Goal: Task Accomplishment & Management: Manage account settings

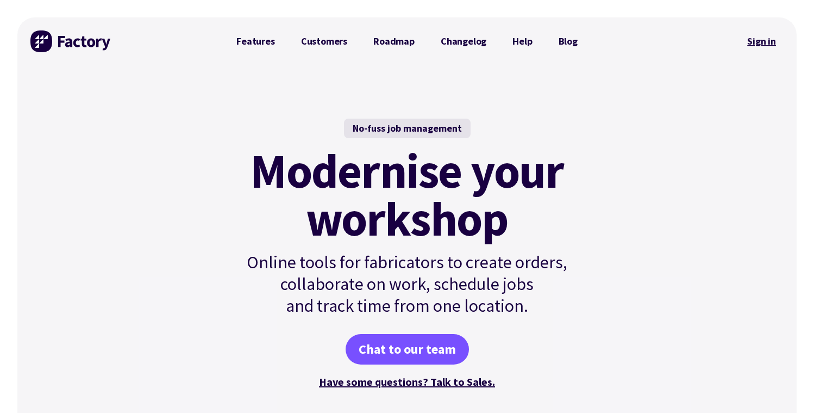
click at [766, 47] on link "Sign in" at bounding box center [762, 41] width 44 height 25
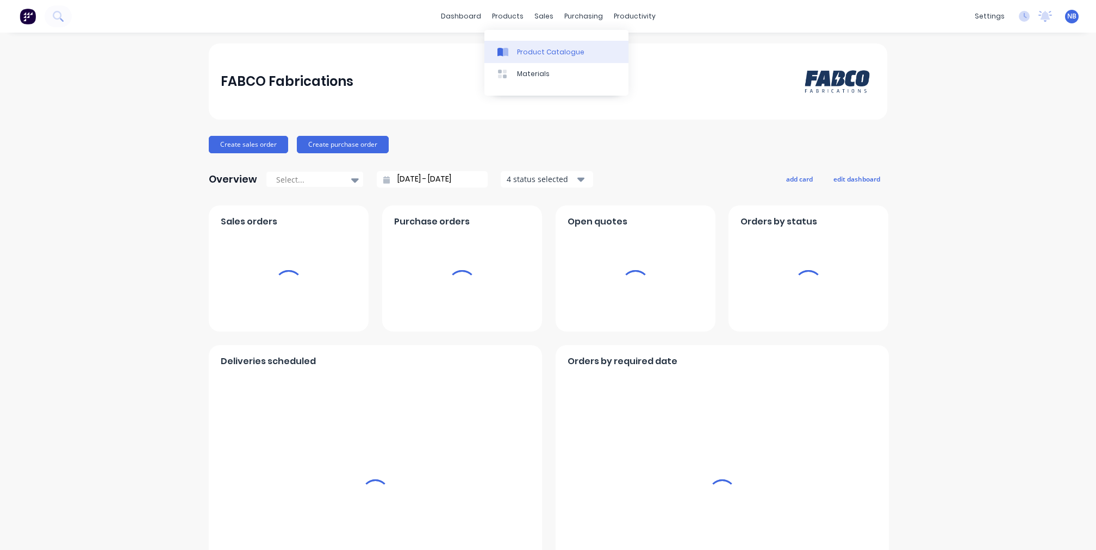
click at [537, 55] on div "Product Catalogue" at bounding box center [550, 52] width 67 height 10
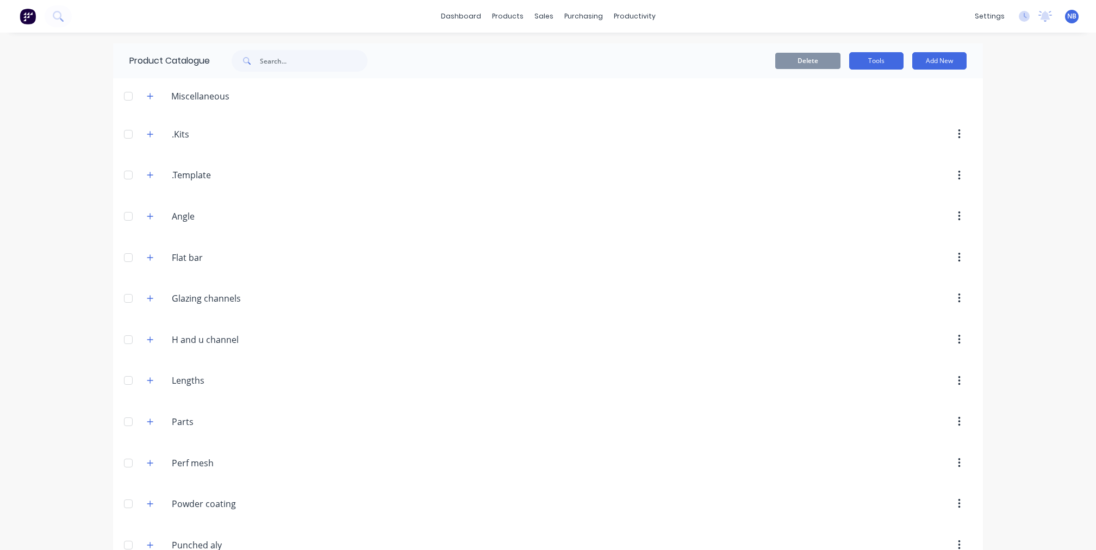
click at [853, 65] on button "Tools" at bounding box center [876, 60] width 54 height 17
click at [855, 64] on button "Tools" at bounding box center [876, 60] width 54 height 17
click at [555, 46] on link "Sales Orders" at bounding box center [596, 52] width 144 height 22
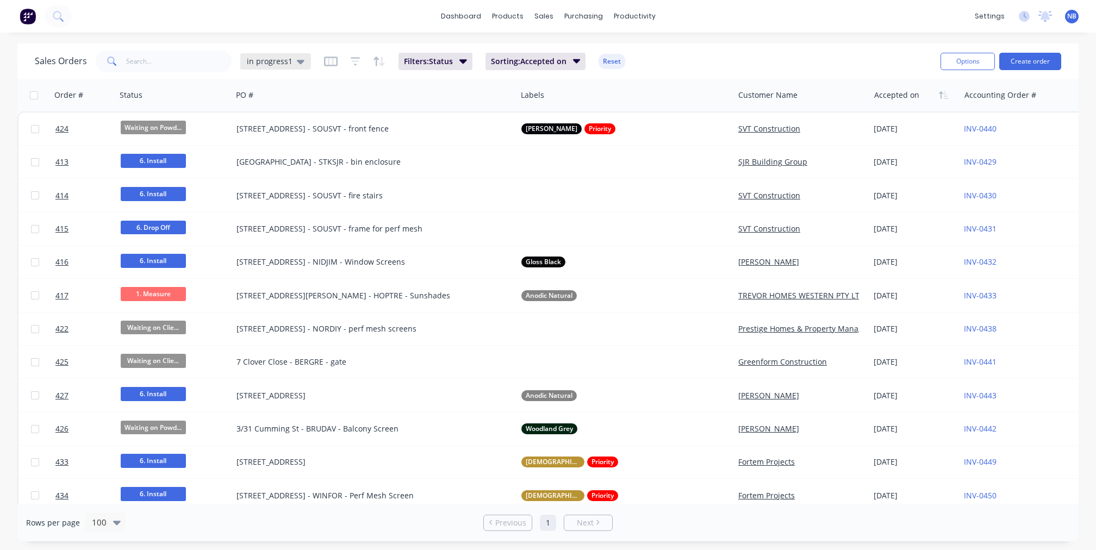
click at [281, 65] on span "in progress1" at bounding box center [270, 60] width 46 height 11
click at [291, 154] on button "None" at bounding box center [306, 154] width 124 height 13
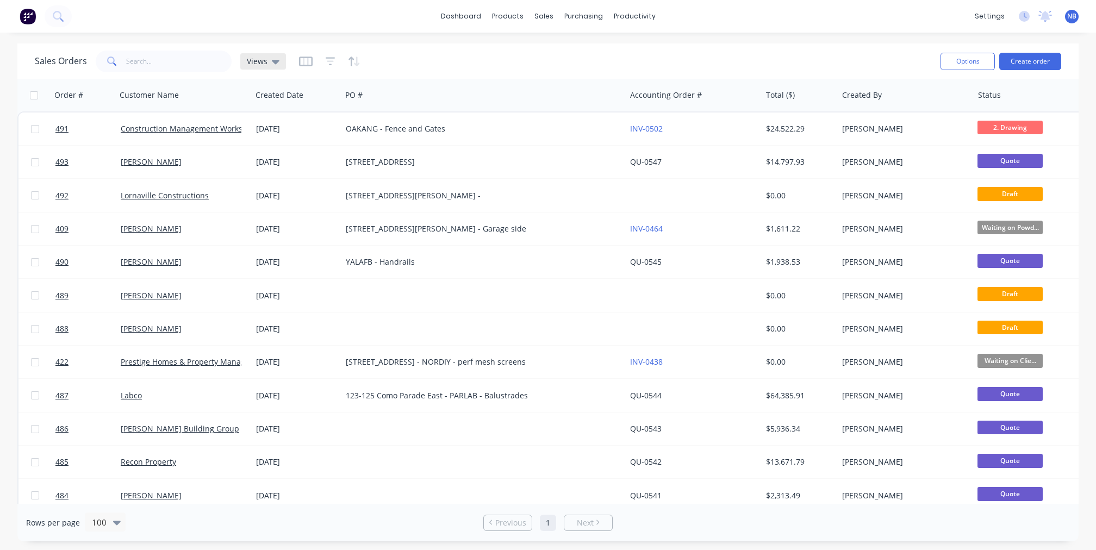
click at [262, 60] on span "Views" at bounding box center [257, 60] width 21 height 11
click at [294, 179] on button "in progress1 (Default)" at bounding box center [306, 176] width 124 height 13
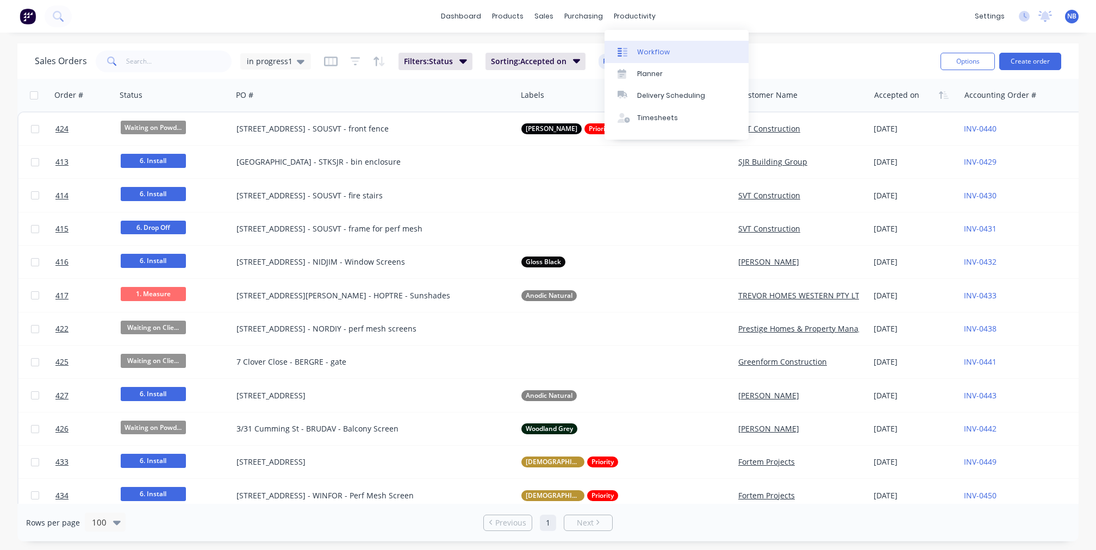
click at [643, 48] on div "Workflow" at bounding box center [653, 52] width 33 height 10
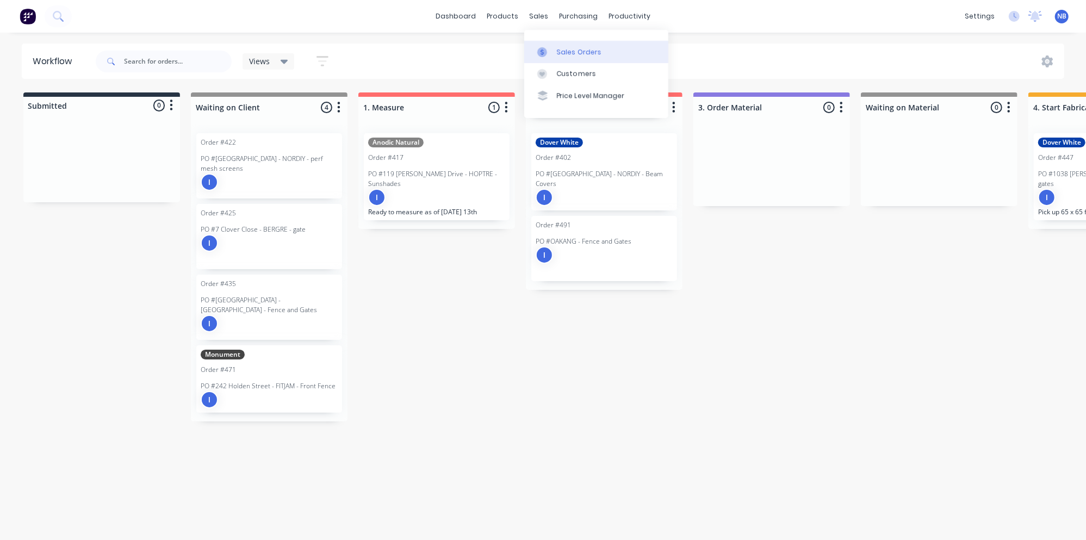
click at [551, 46] on link "Sales Orders" at bounding box center [596, 52] width 144 height 22
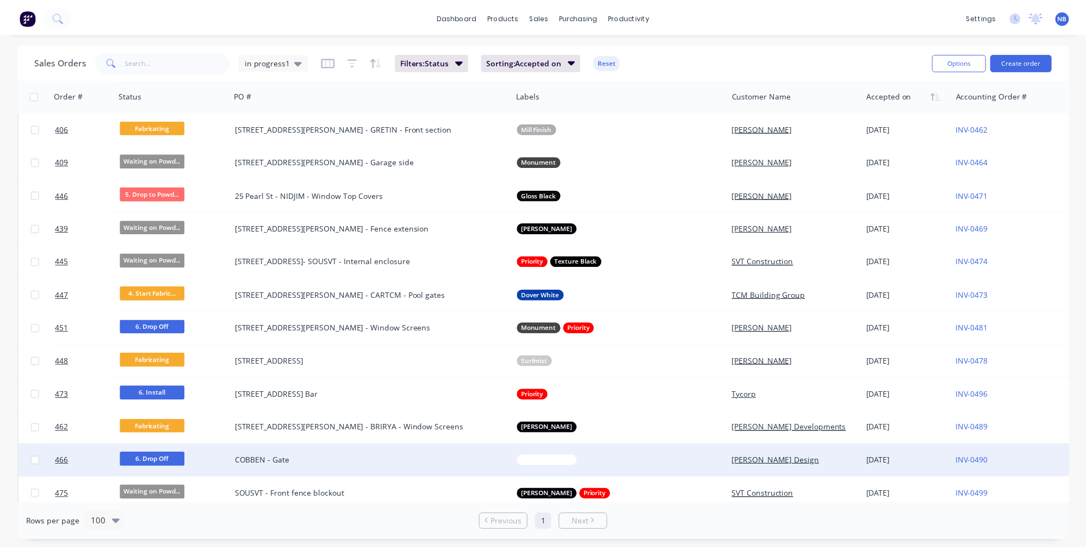
scroll to position [679, 0]
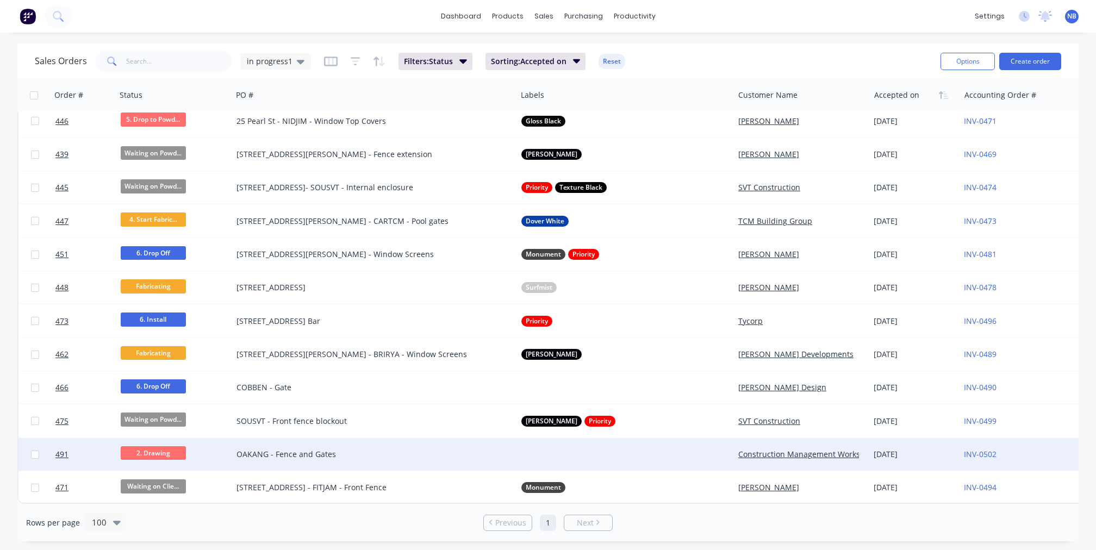
click at [252, 457] on div "OAKANG - Fence and Gates" at bounding box center [374, 454] width 284 height 33
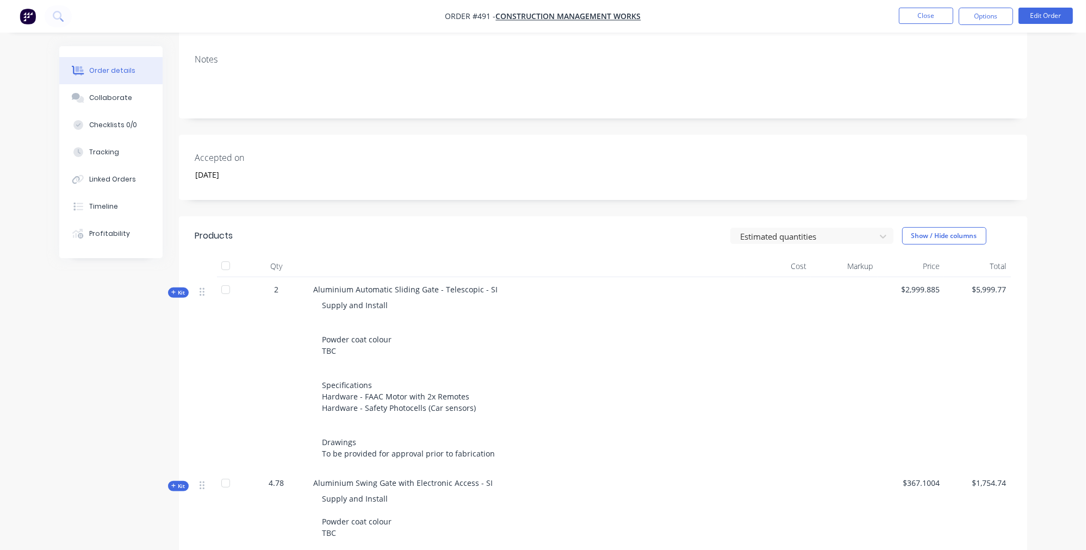
scroll to position [245, 0]
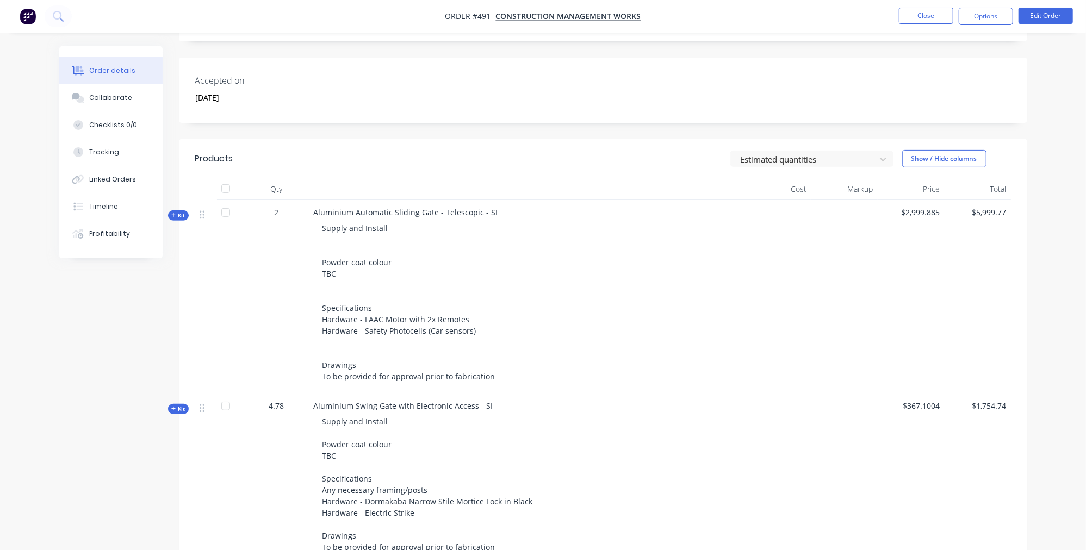
click at [181, 211] on span "Kit" at bounding box center [178, 215] width 14 height 8
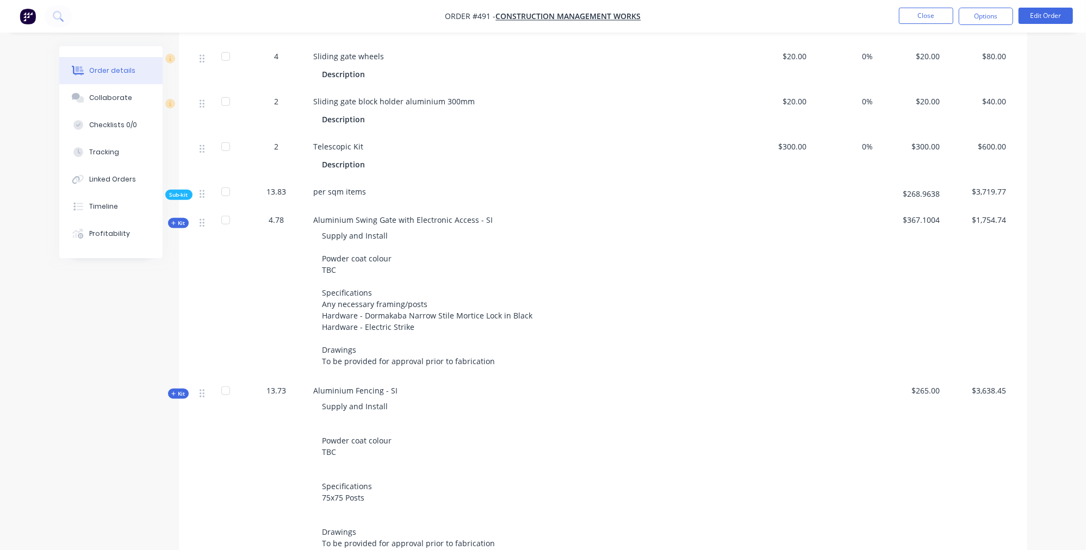
scroll to position [807, 0]
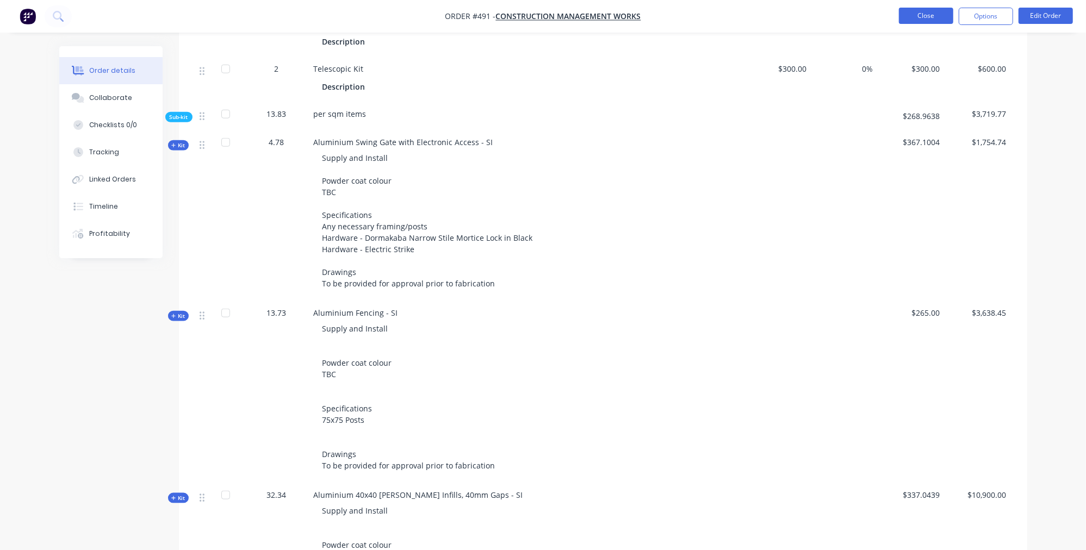
click at [917, 21] on button "Close" at bounding box center [926, 16] width 54 height 16
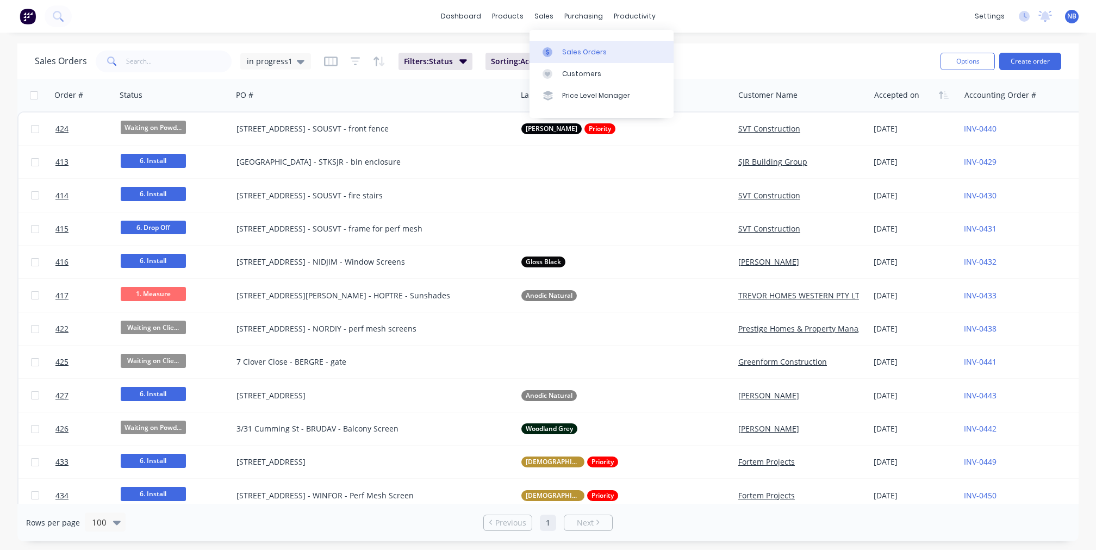
click at [564, 52] on div "Sales Orders" at bounding box center [584, 52] width 45 height 10
click at [277, 58] on span "in progress1" at bounding box center [270, 60] width 46 height 11
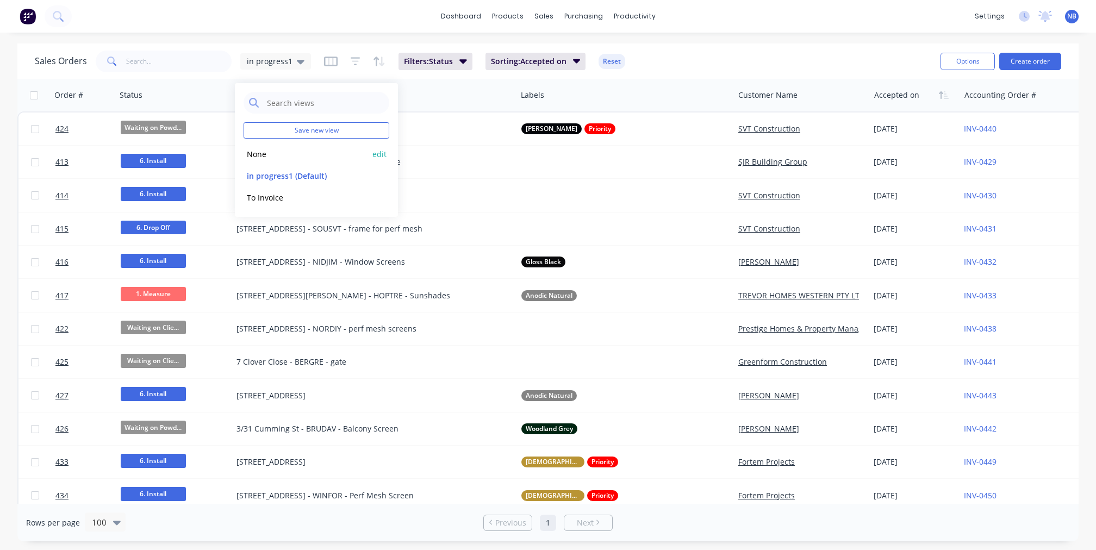
click at [304, 159] on button "None" at bounding box center [306, 154] width 124 height 13
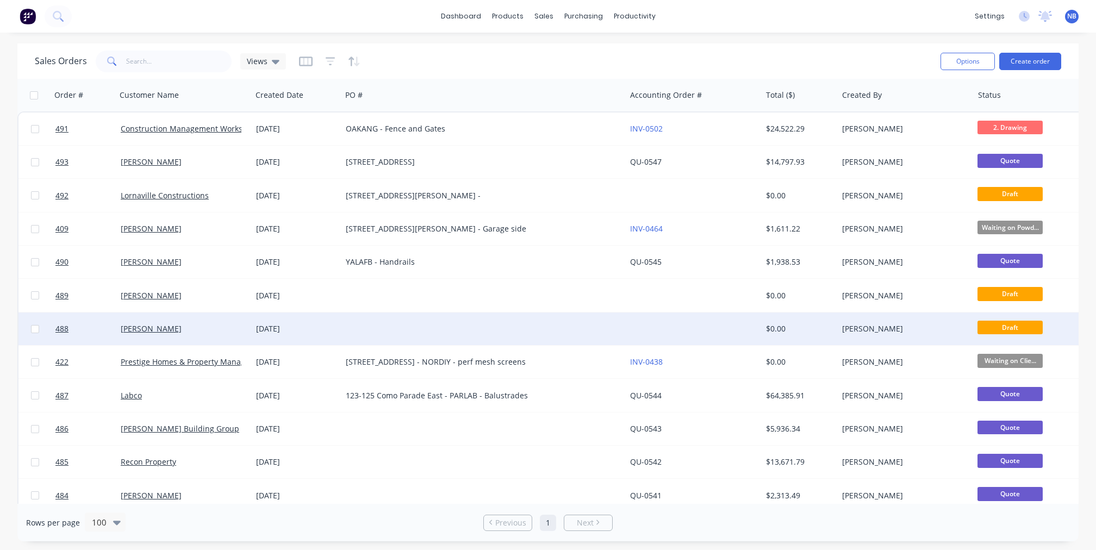
click at [187, 323] on div "[PERSON_NAME]" at bounding box center [181, 328] width 121 height 11
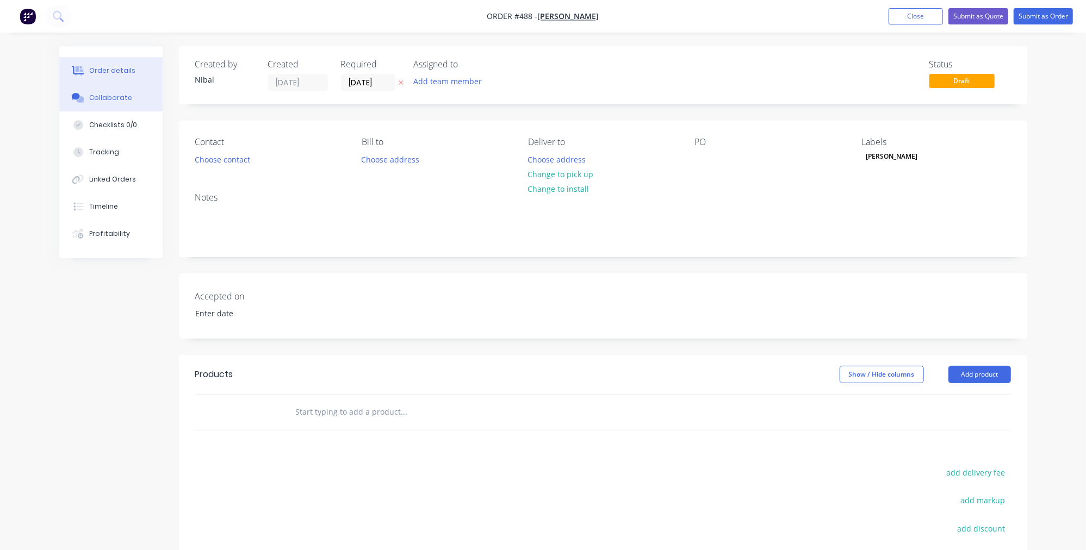
click at [109, 88] on button "Collaborate" at bounding box center [110, 97] width 103 height 27
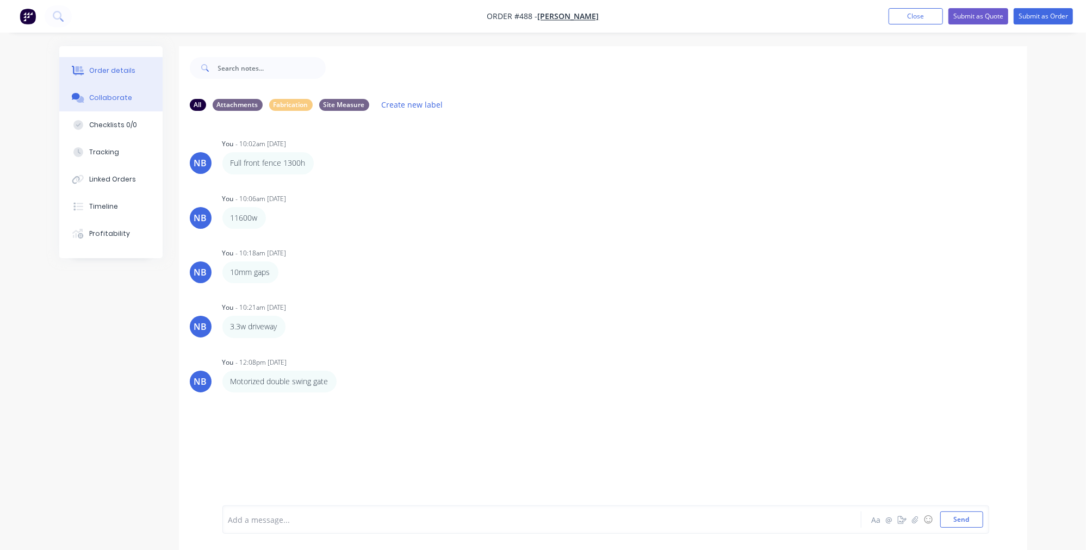
click at [105, 69] on div "Order details" at bounding box center [112, 71] width 46 height 10
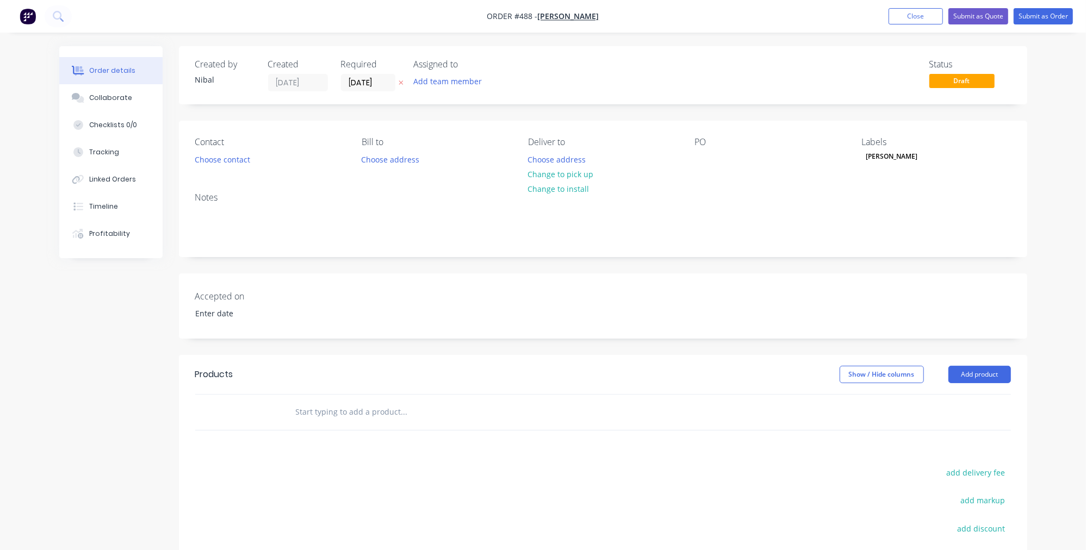
click at [961, 390] on header "Products Show / Hide columns Add product" at bounding box center [603, 374] width 848 height 39
click at [961, 378] on button "Add product" at bounding box center [979, 374] width 63 height 17
click at [955, 405] on div "Product catalogue" at bounding box center [959, 402] width 84 height 16
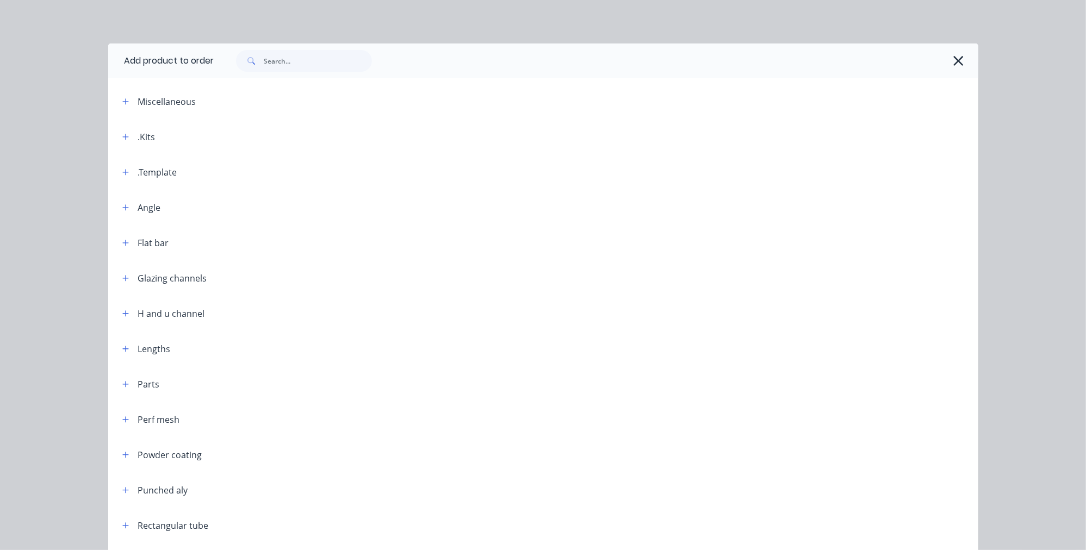
click at [138, 171] on div ".Template" at bounding box center [157, 172] width 39 height 13
click at [123, 172] on icon "button" at bounding box center [125, 173] width 7 height 8
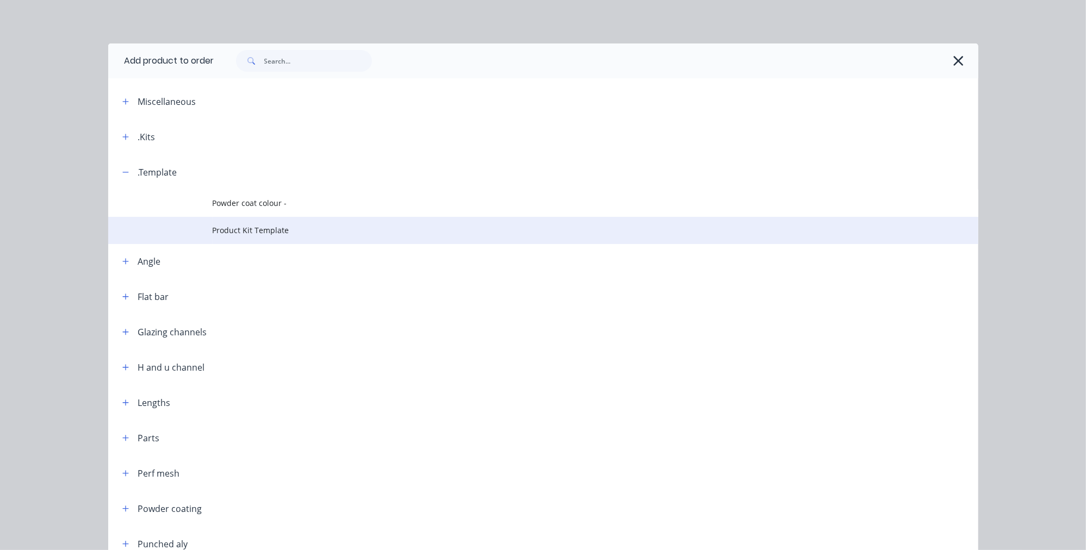
click at [251, 231] on span "Product Kit Template" at bounding box center [519, 230] width 612 height 11
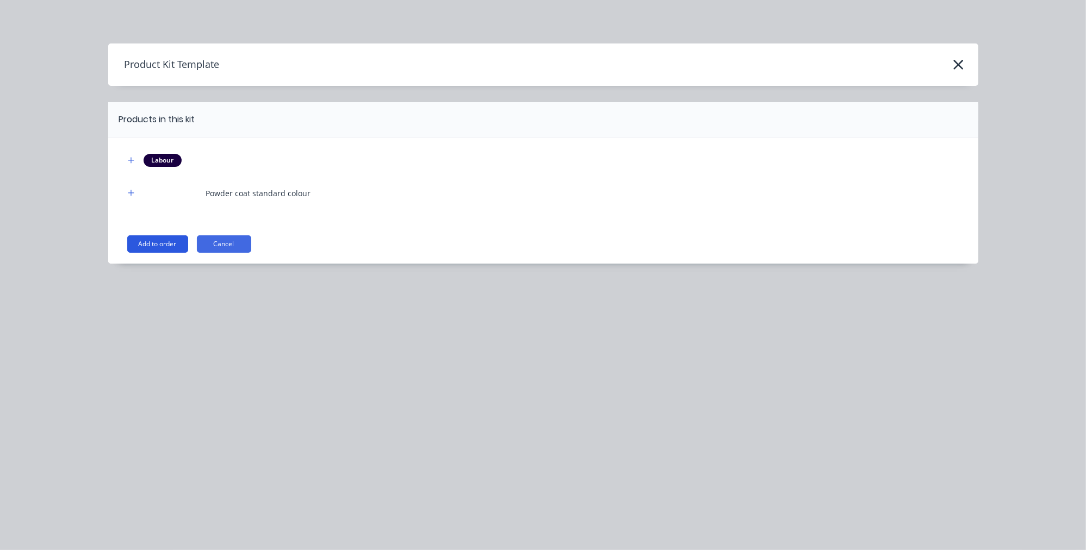
click at [171, 245] on button "Add to order" at bounding box center [157, 243] width 61 height 17
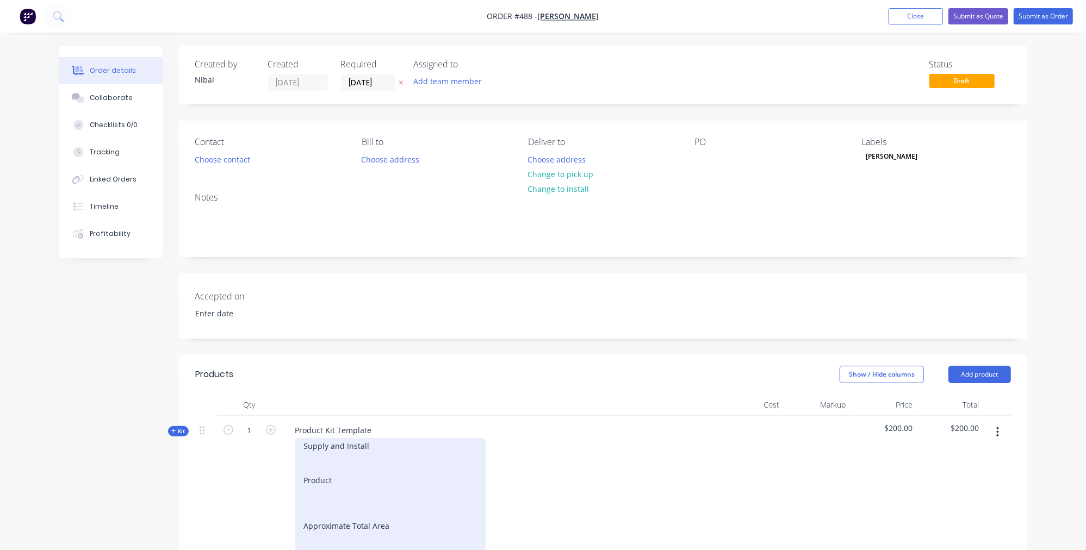
scroll to position [163, 0]
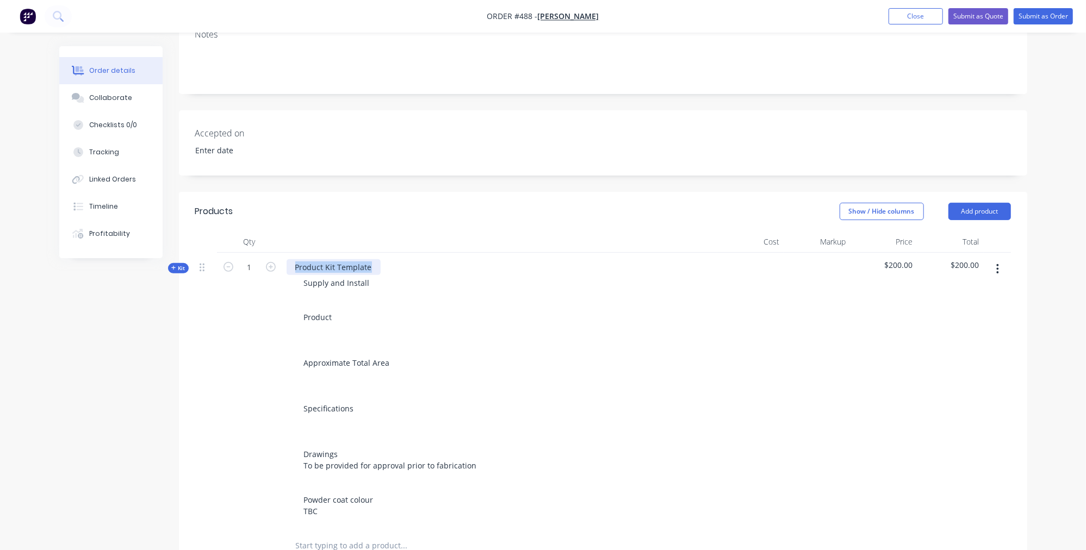
drag, startPoint x: 360, startPoint y: 266, endPoint x: 266, endPoint y: 252, distance: 95.0
click at [266, 253] on div "Kit 1 Product Kit Template Supply and Install Product Approximate Total Area Sp…" at bounding box center [603, 391] width 816 height 276
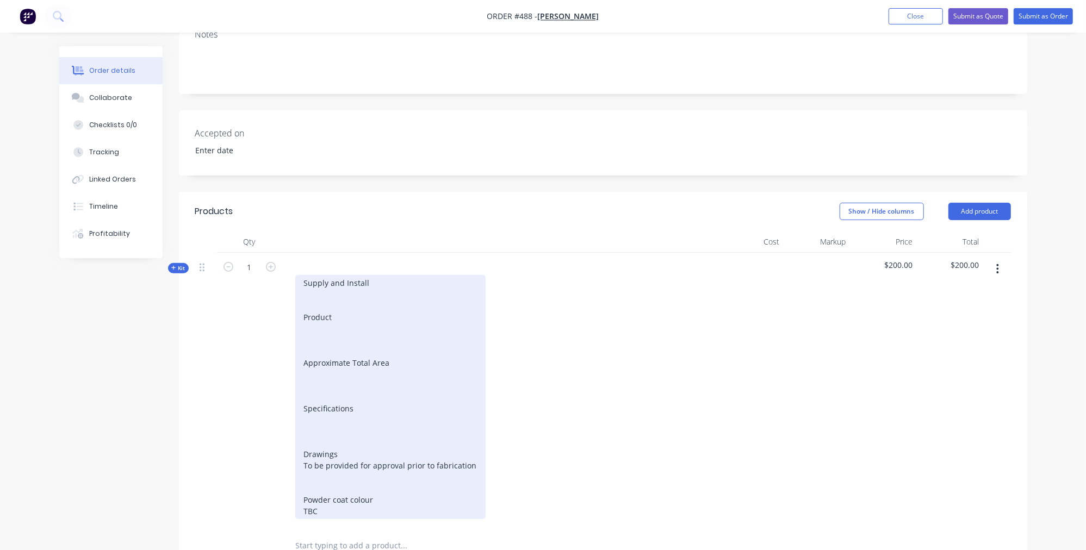
click at [358, 296] on div "Supply and Install Product Approximate Total Area Specifications Drawings To be…" at bounding box center [390, 397] width 190 height 244
click at [332, 318] on div "Supply and Install Product Approximate Total Area Specifications Drawings To be…" at bounding box center [390, 397] width 190 height 244
click at [333, 325] on div "Supply and Install Product Approximate Total Area Specifications Drawings To be…" at bounding box center [390, 397] width 190 height 244
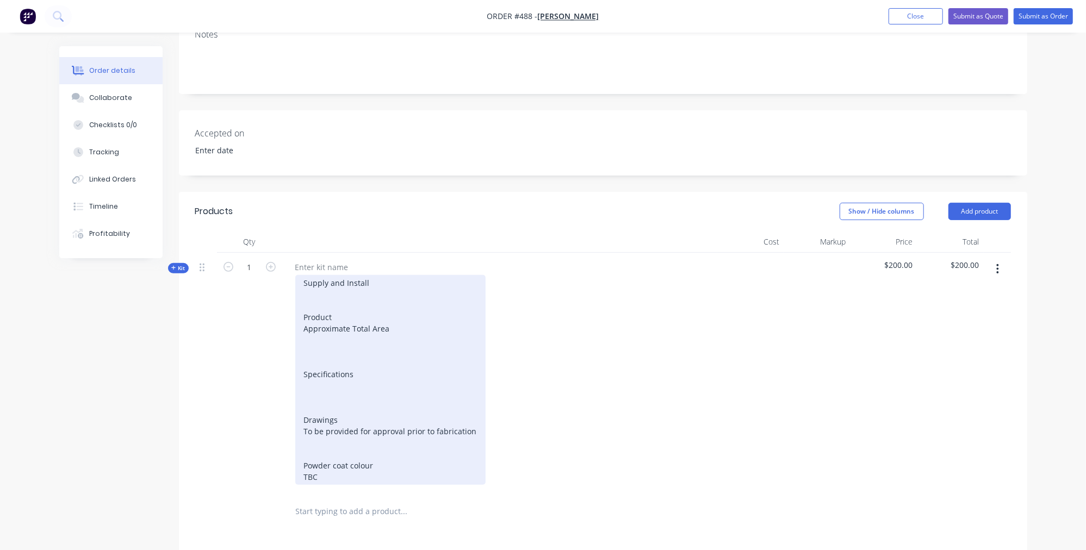
drag, startPoint x: 326, startPoint y: 499, endPoint x: 288, endPoint y: 276, distance: 226.2
click at [288, 276] on div "Supply and Install Product Approximate Total Area Specifications Drawings To be…" at bounding box center [500, 380] width 426 height 210
click at [332, 329] on div "Supply and Install Product Approximate Total Area Specifications Drawings To be…" at bounding box center [390, 380] width 190 height 210
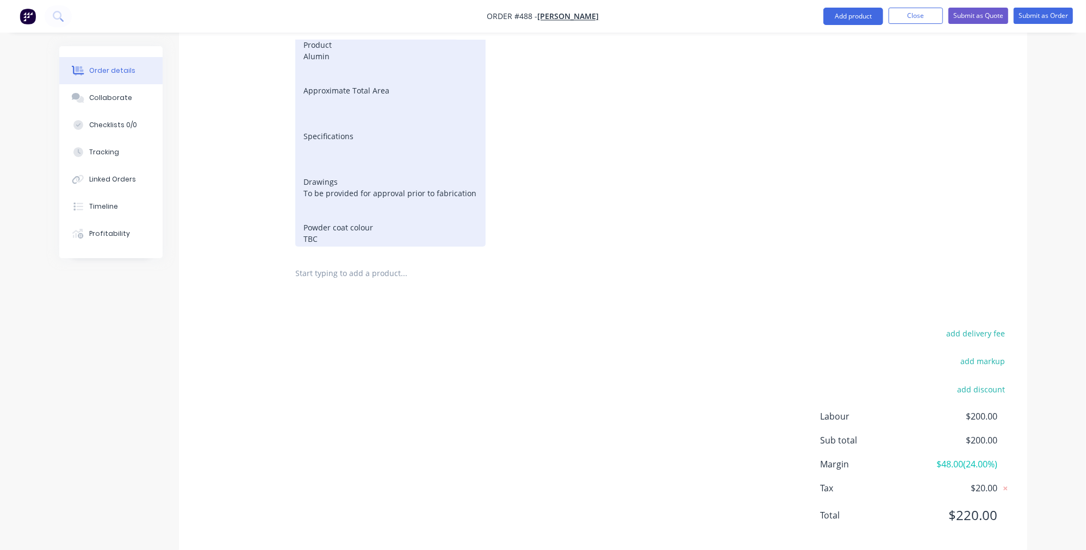
scroll to position [364, 0]
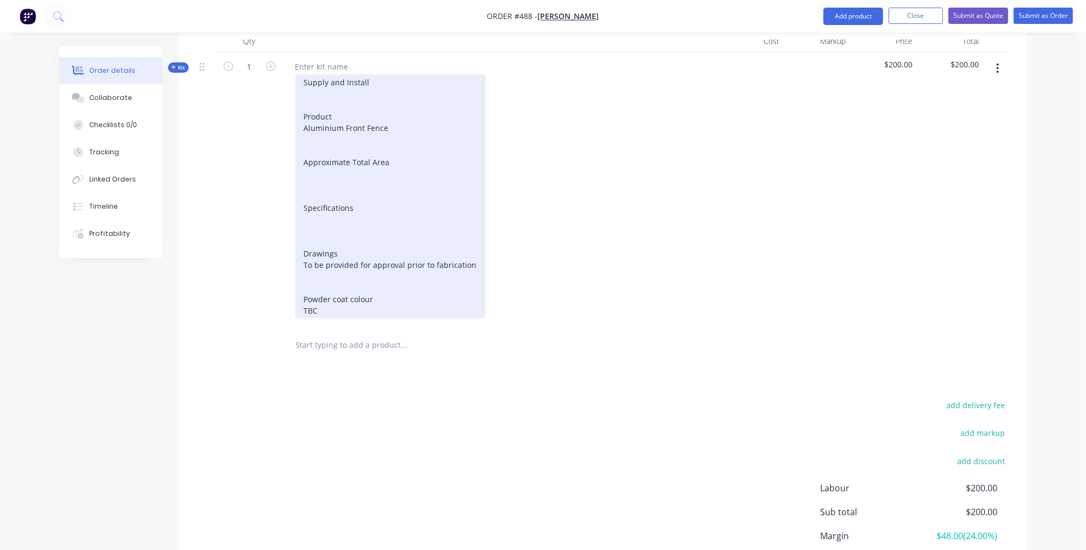
click at [371, 164] on div "Supply and Install Product Aluminium Front Fence Approximate Total Area Specifi…" at bounding box center [390, 196] width 190 height 244
click at [402, 122] on div "Supply and Install Product Aluminium Front Fence Approximate Total Area Specifi…" at bounding box center [390, 196] width 190 height 244
click at [344, 165] on div "Supply and Install Product Aluminium Front Fence and Driveway Gate Approximate …" at bounding box center [390, 196] width 190 height 244
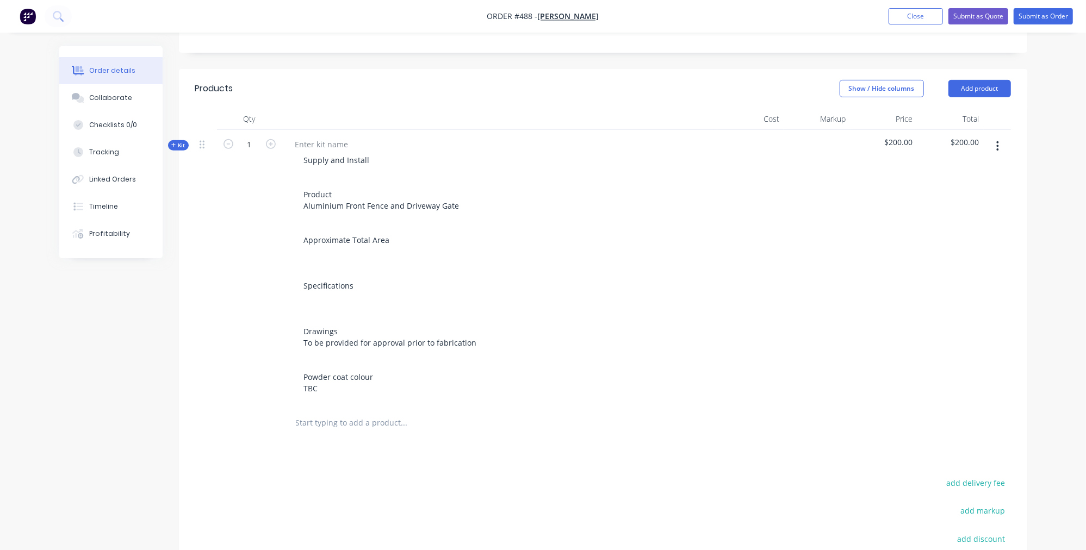
click at [1001, 147] on button "button" at bounding box center [998, 146] width 26 height 20
click at [960, 237] on div "Delete" at bounding box center [959, 240] width 84 height 16
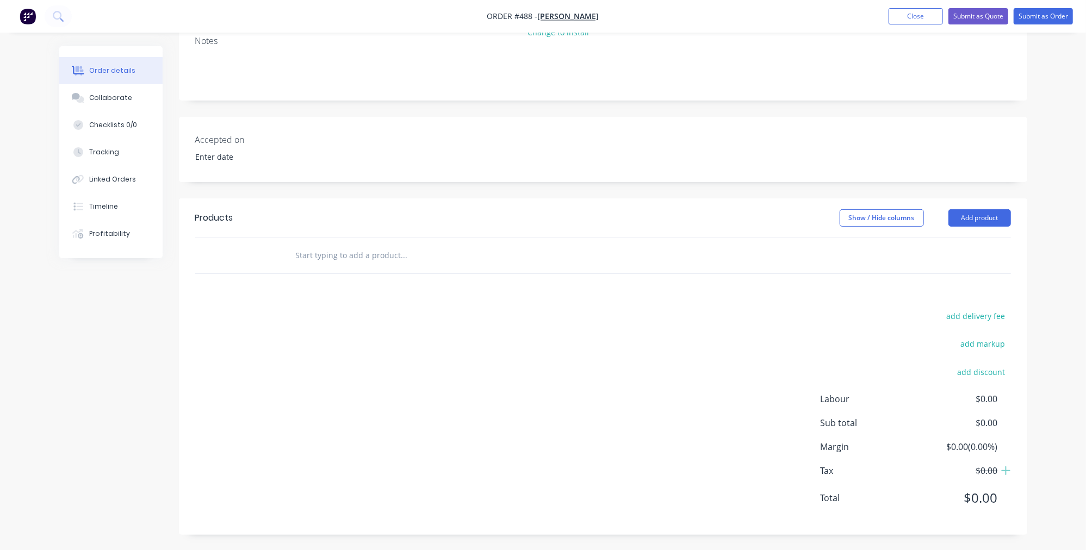
scroll to position [0, 0]
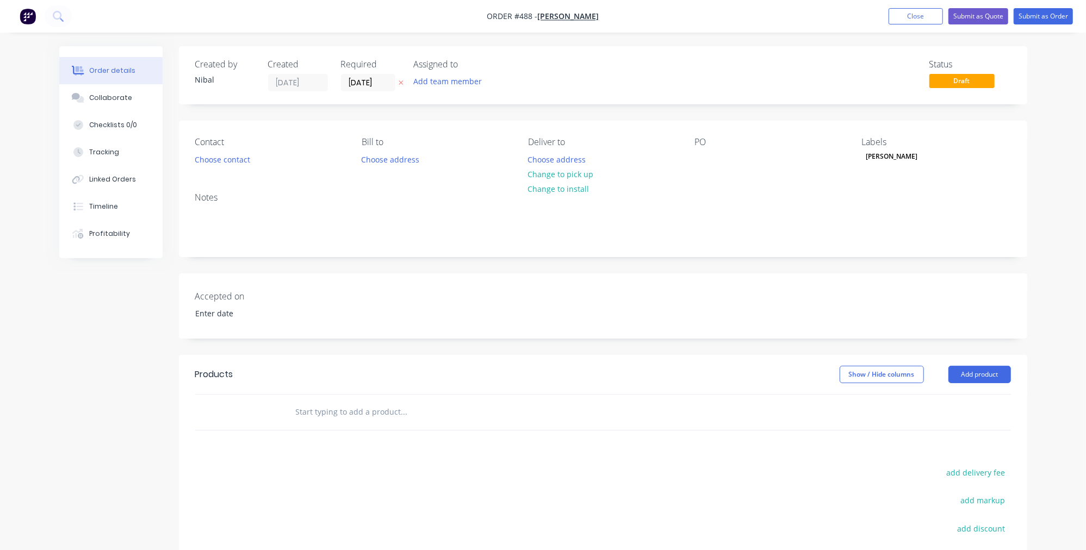
click at [338, 416] on input "text" at bounding box center [403, 412] width 217 height 22
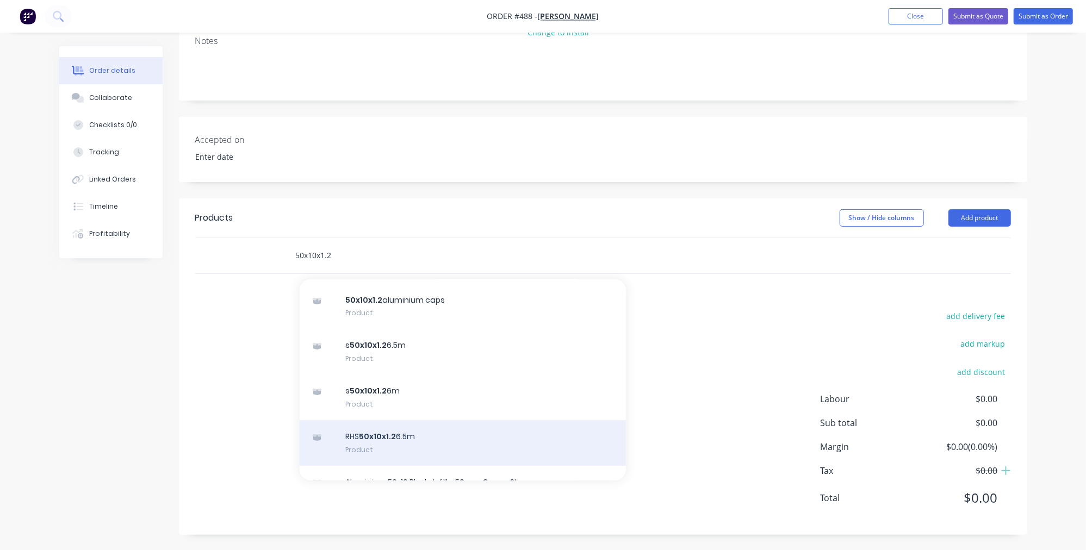
scroll to position [375, 0]
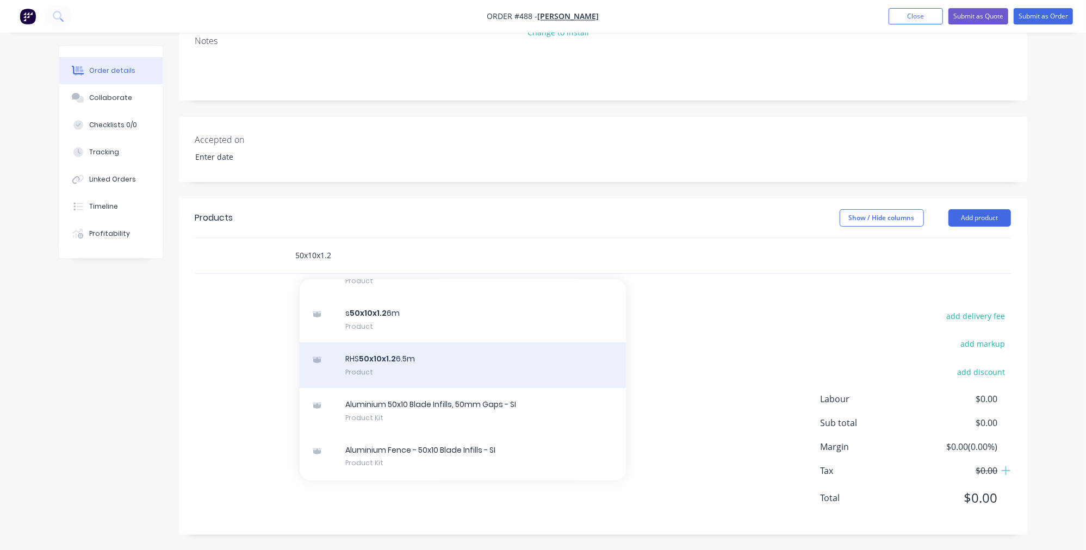
type input "50x10x1.2"
click at [484, 368] on div "RHS 50x10x1.2 6.5m Product" at bounding box center [463, 366] width 326 height 46
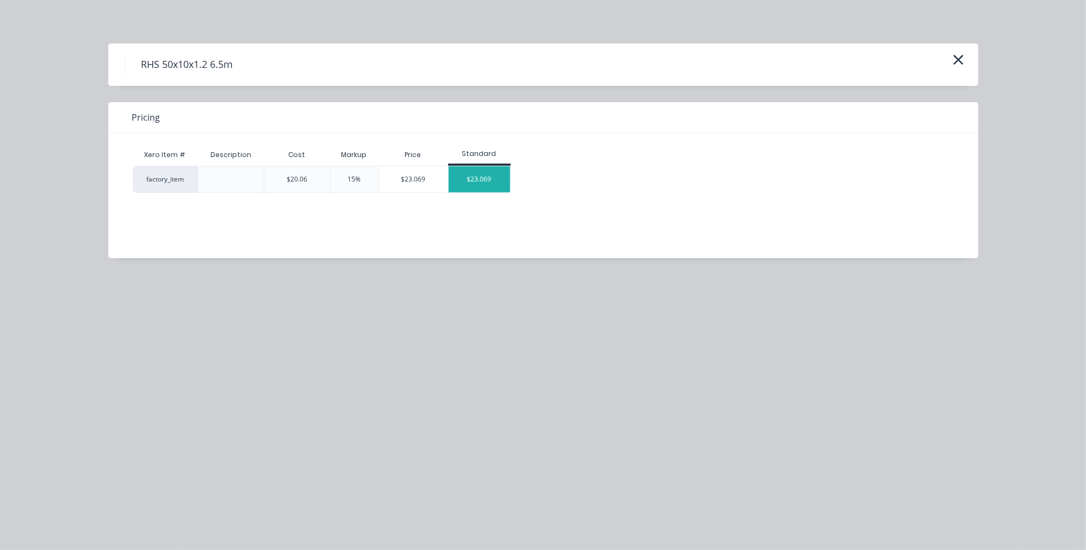
click at [494, 172] on div "$23.069" at bounding box center [479, 179] width 61 height 26
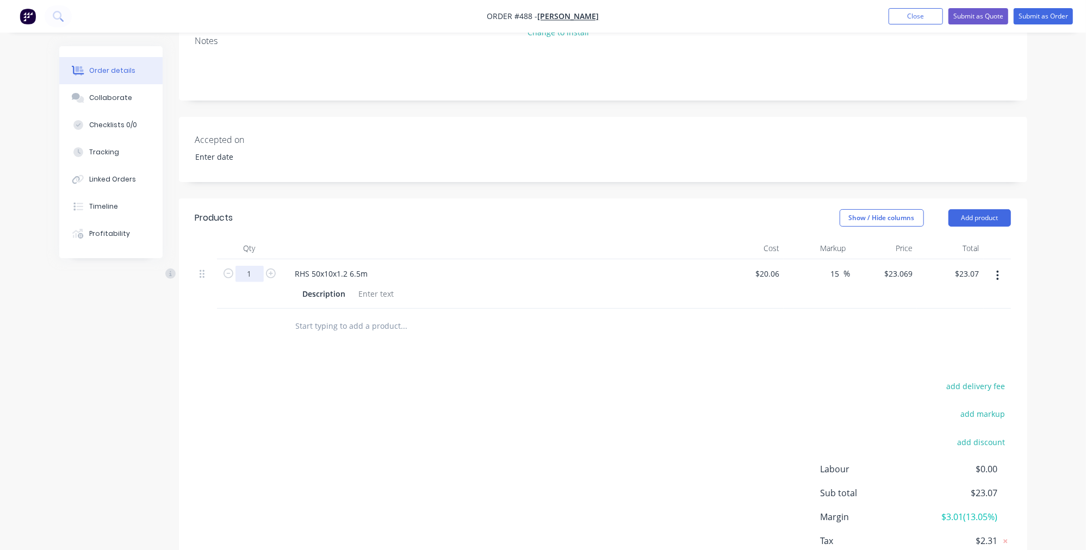
drag, startPoint x: 256, startPoint y: 270, endPoint x: 241, endPoint y: 269, distance: 14.2
click at [242, 269] on input "1" at bounding box center [249, 274] width 28 height 16
type input "52"
type input "$1,199.59"
click at [325, 429] on div "add delivery fee add markup add discount Labour $0.00 Sub total $23.07 Margin $…" at bounding box center [603, 484] width 816 height 210
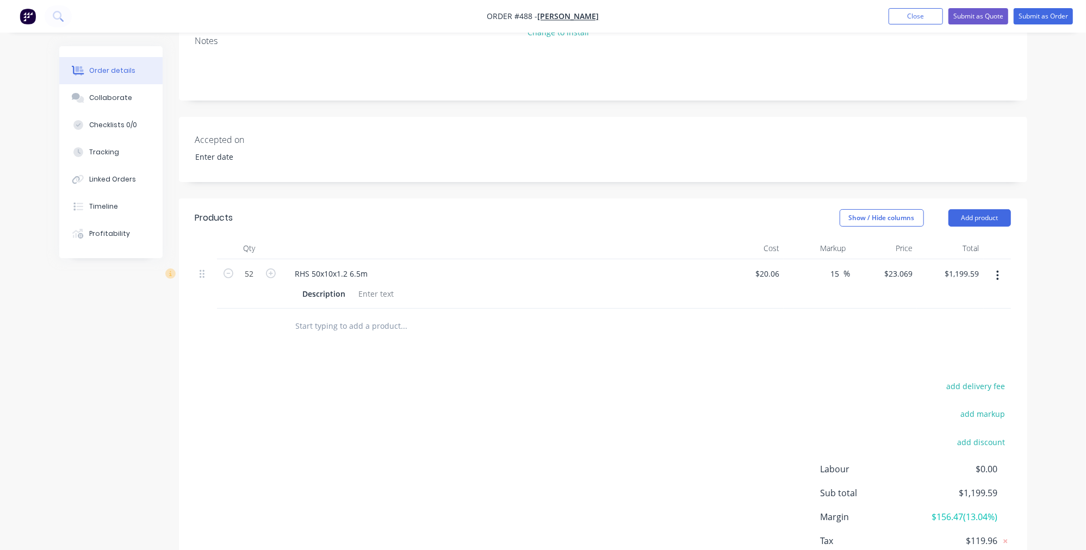
scroll to position [225, 0]
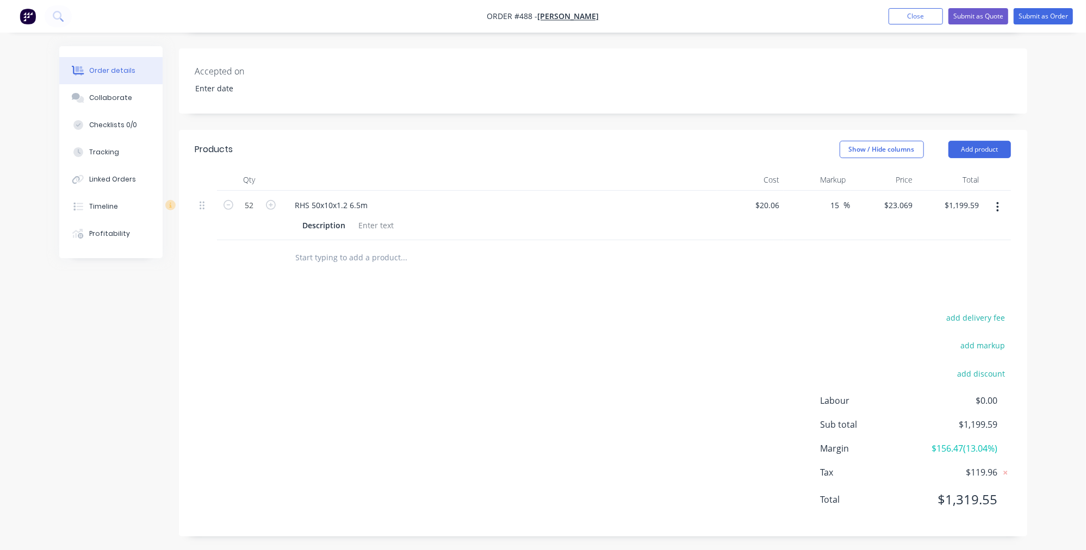
click at [994, 207] on button "button" at bounding box center [998, 207] width 26 height 20
click at [968, 301] on div "Delete" at bounding box center [959, 301] width 84 height 16
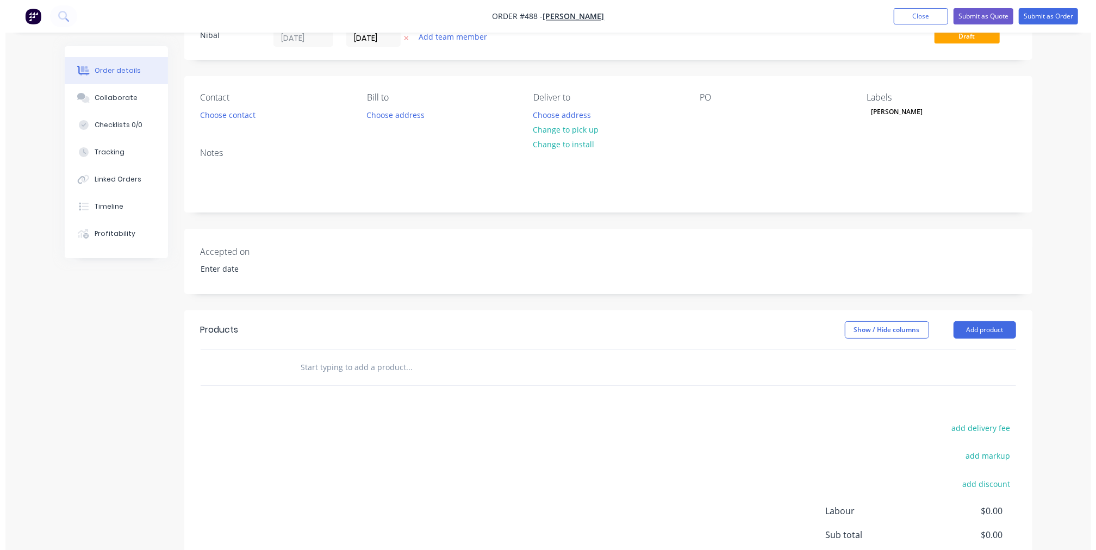
scroll to position [0, 0]
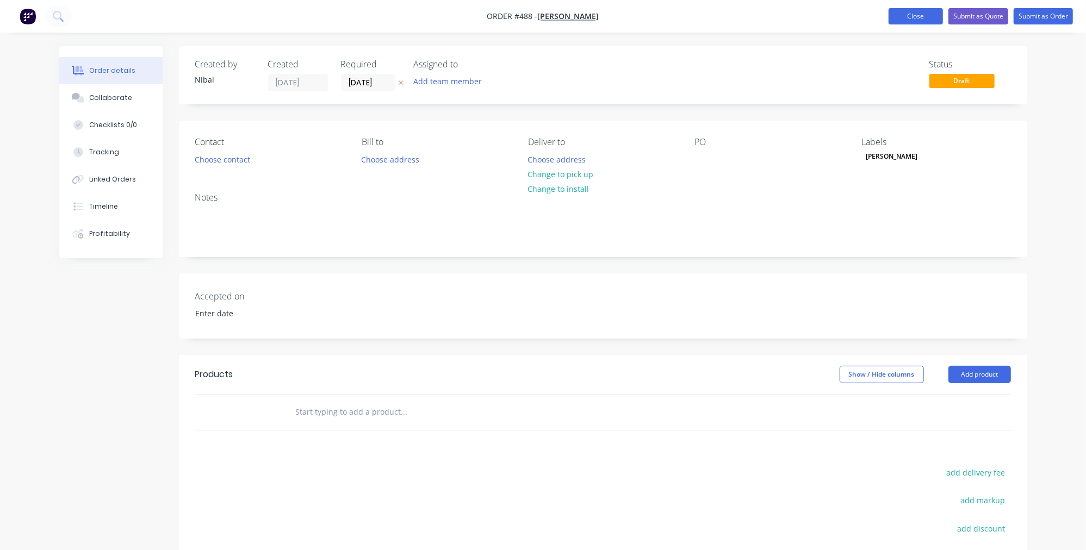
click at [908, 15] on button "Close" at bounding box center [915, 16] width 54 height 16
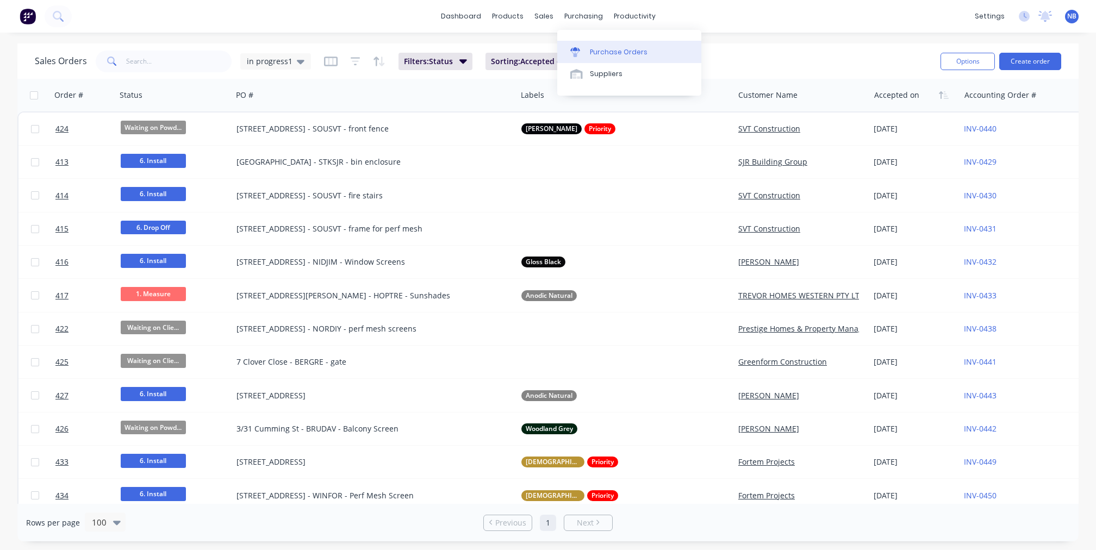
click at [596, 41] on link "Purchase Orders" at bounding box center [629, 52] width 144 height 22
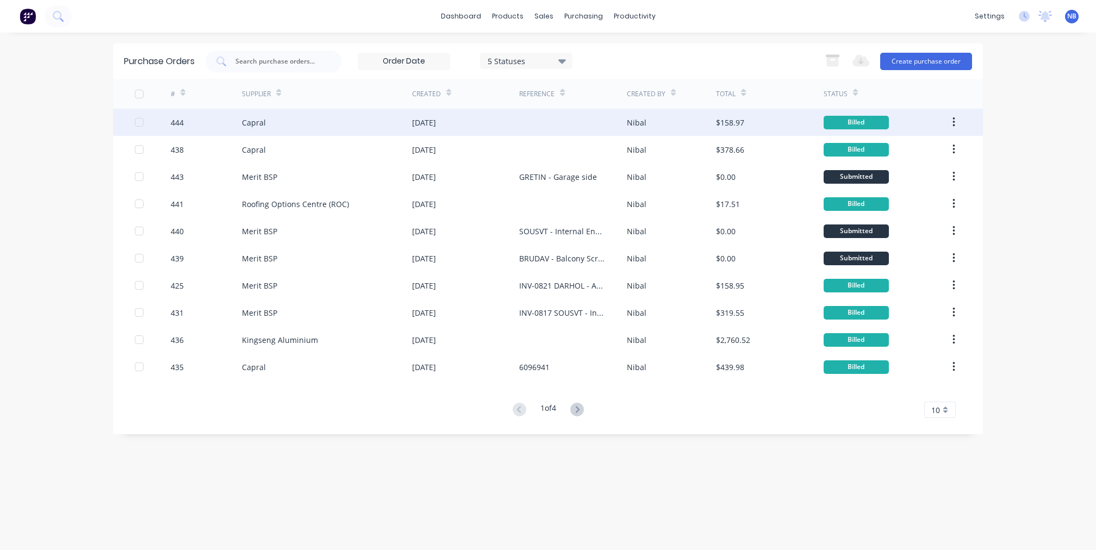
click at [490, 130] on div "[DATE]" at bounding box center [465, 122] width 107 height 27
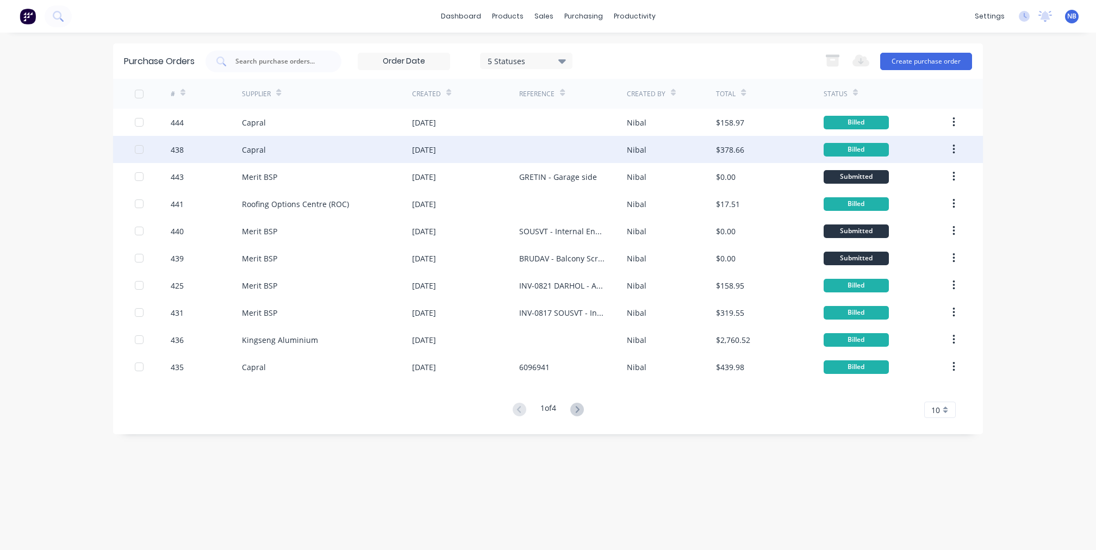
click at [308, 155] on div "Capral" at bounding box center [327, 149] width 170 height 27
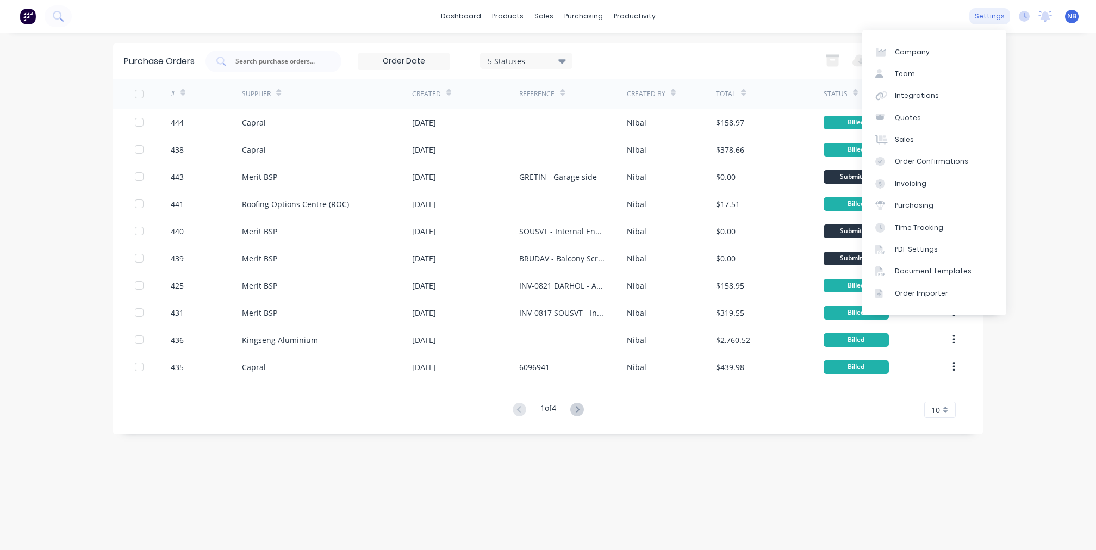
click at [990, 13] on div "settings" at bounding box center [989, 16] width 41 height 16
click at [925, 77] on link "Team" at bounding box center [934, 74] width 144 height 22
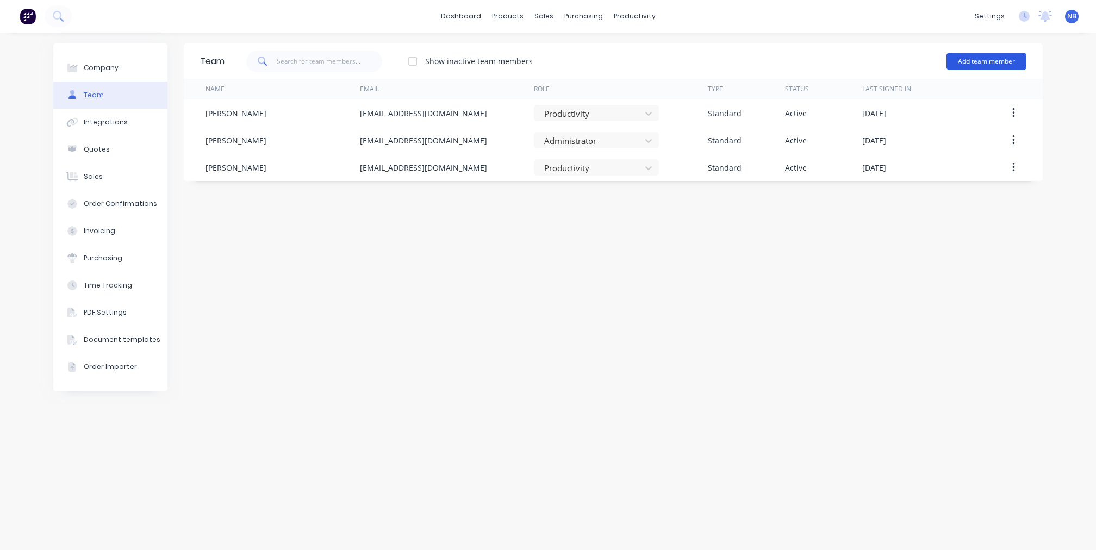
click at [978, 53] on button "Add team member" at bounding box center [987, 61] width 80 height 17
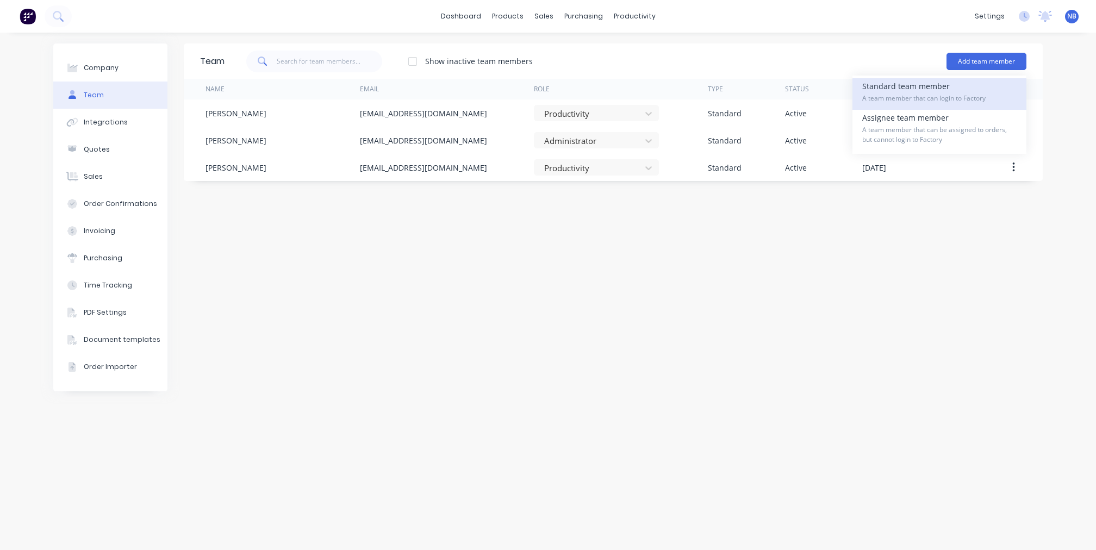
click at [925, 97] on span "A team member that can login to Factory" at bounding box center [939, 99] width 154 height 10
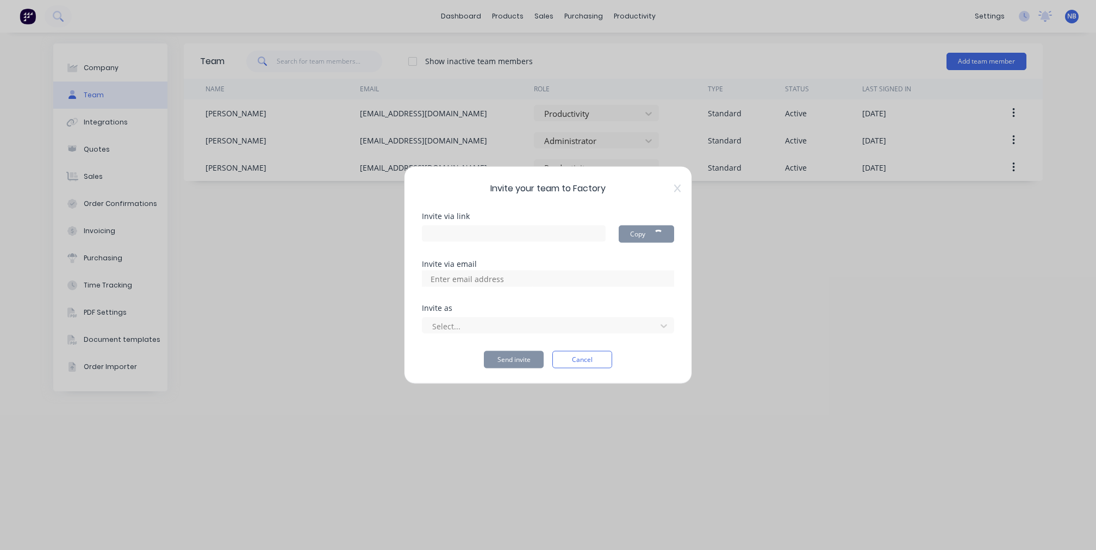
type input "https://app.factory.app/invite/bABlKSWu"
click at [578, 359] on button "Cancel" at bounding box center [582, 359] width 60 height 17
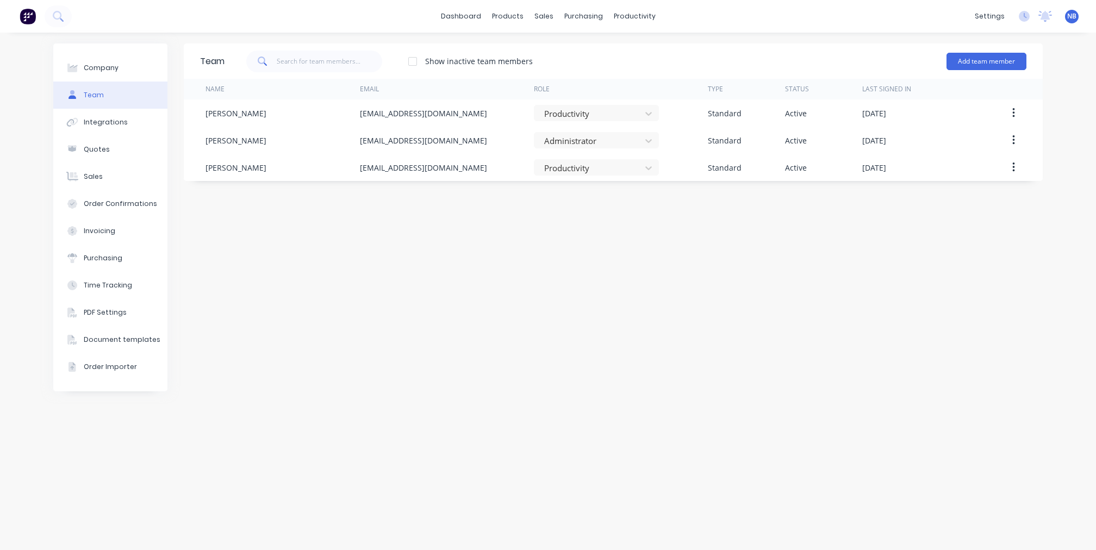
click at [462, 5] on div "dashboard products sales purchasing productivity dashboard products Product Cat…" at bounding box center [548, 16] width 1096 height 33
click at [480, 17] on link "dashboard" at bounding box center [460, 16] width 51 height 16
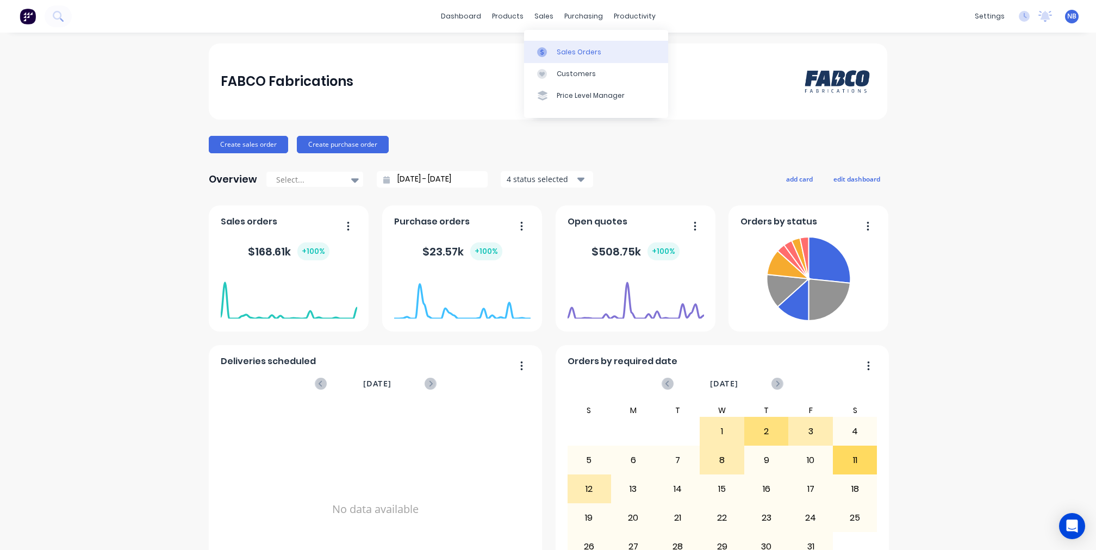
click at [559, 55] on div "Sales Orders" at bounding box center [579, 52] width 45 height 10
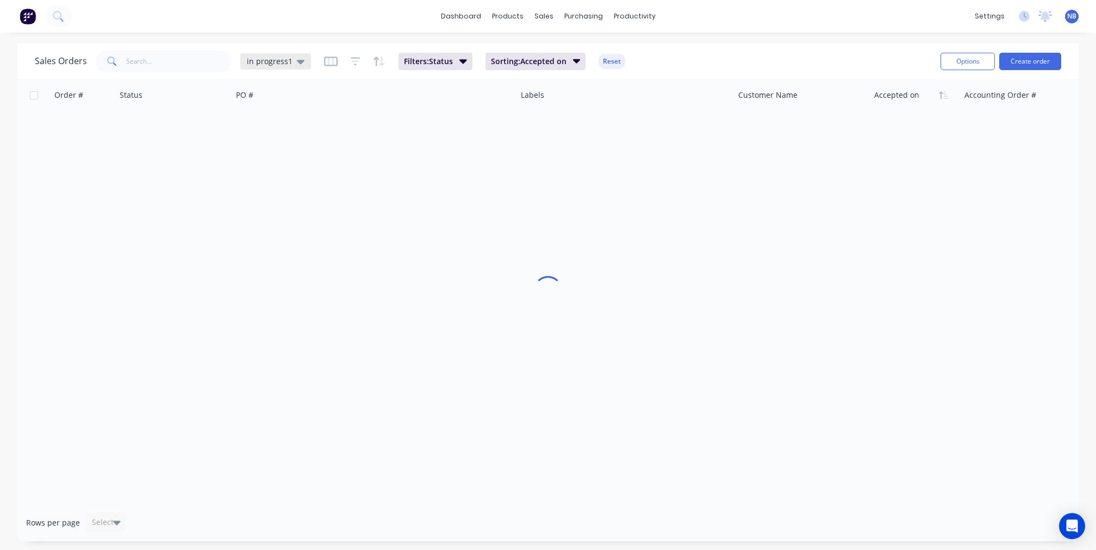
click at [303, 59] on icon at bounding box center [301, 61] width 8 height 12
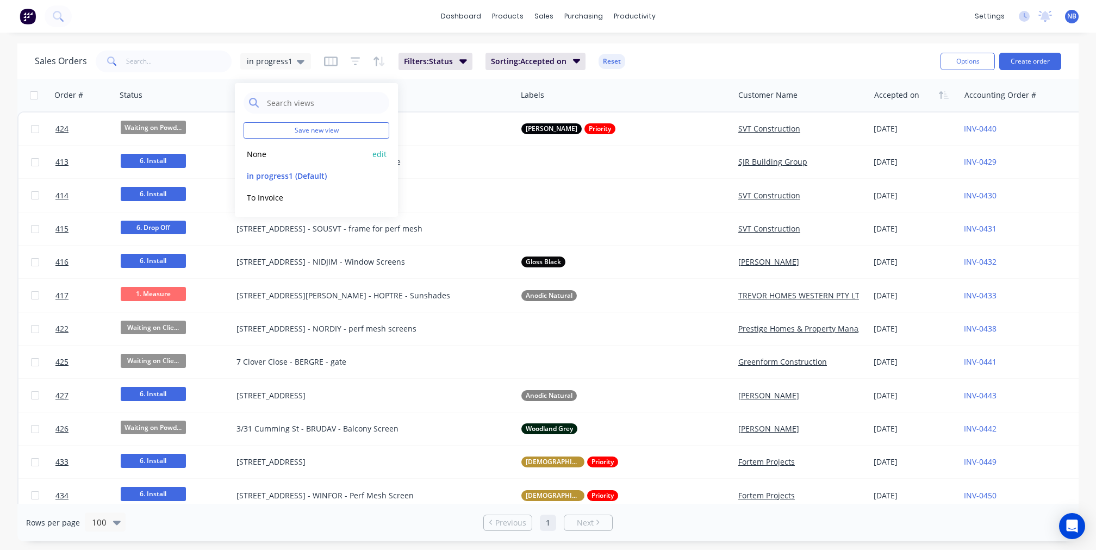
click at [281, 159] on button "None" at bounding box center [306, 154] width 124 height 13
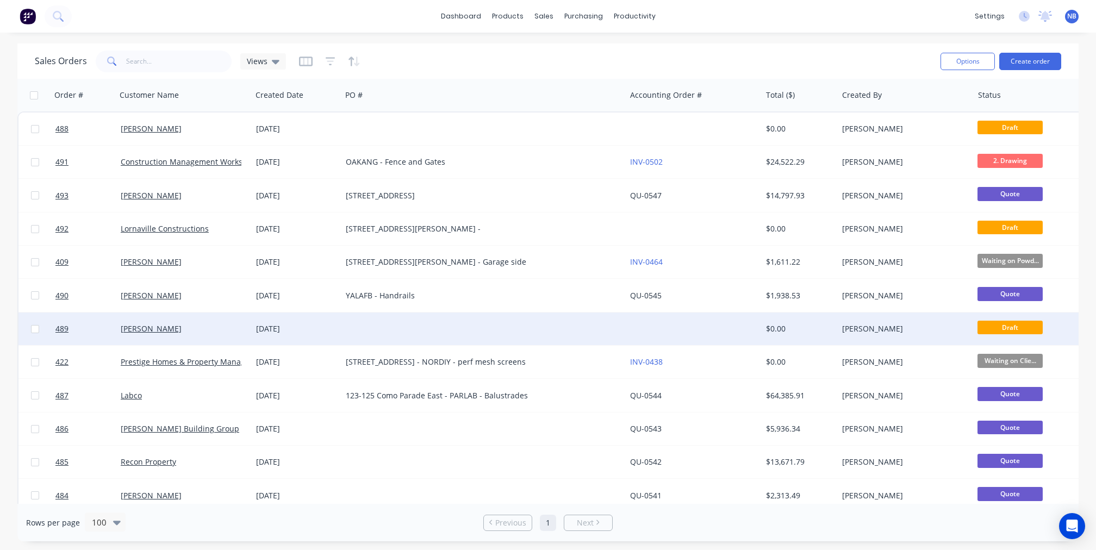
click at [309, 333] on div "[DATE]" at bounding box center [296, 328] width 81 height 11
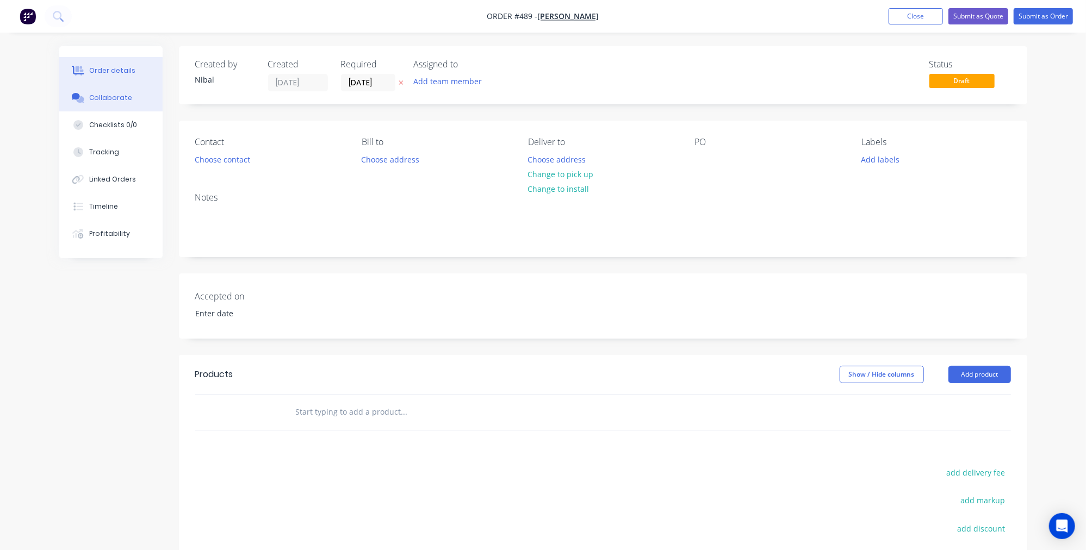
click at [107, 102] on div "Collaborate" at bounding box center [110, 98] width 43 height 10
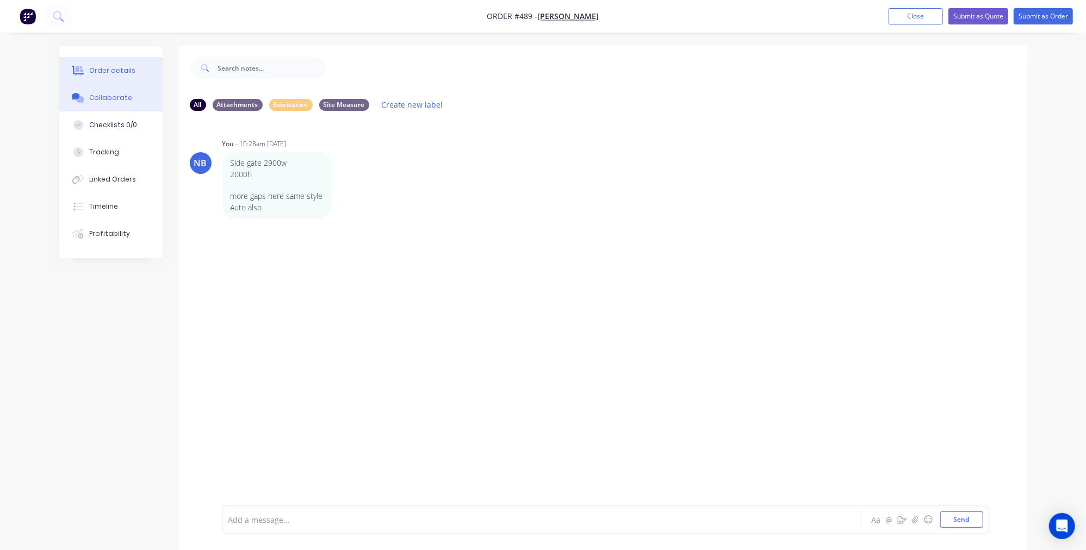
click at [94, 82] on button "Order details" at bounding box center [110, 70] width 103 height 27
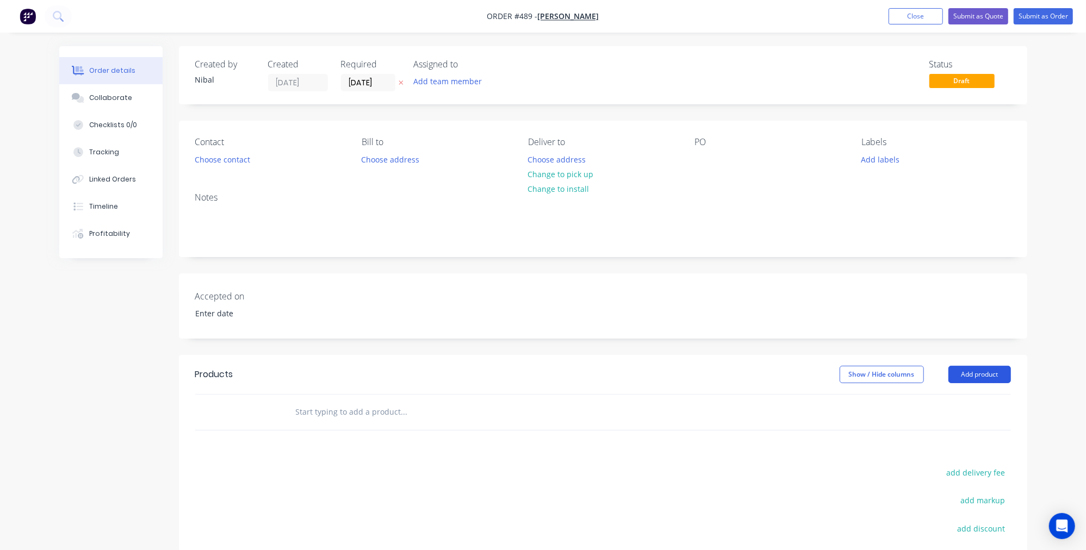
click at [1004, 379] on button "Add product" at bounding box center [979, 374] width 63 height 17
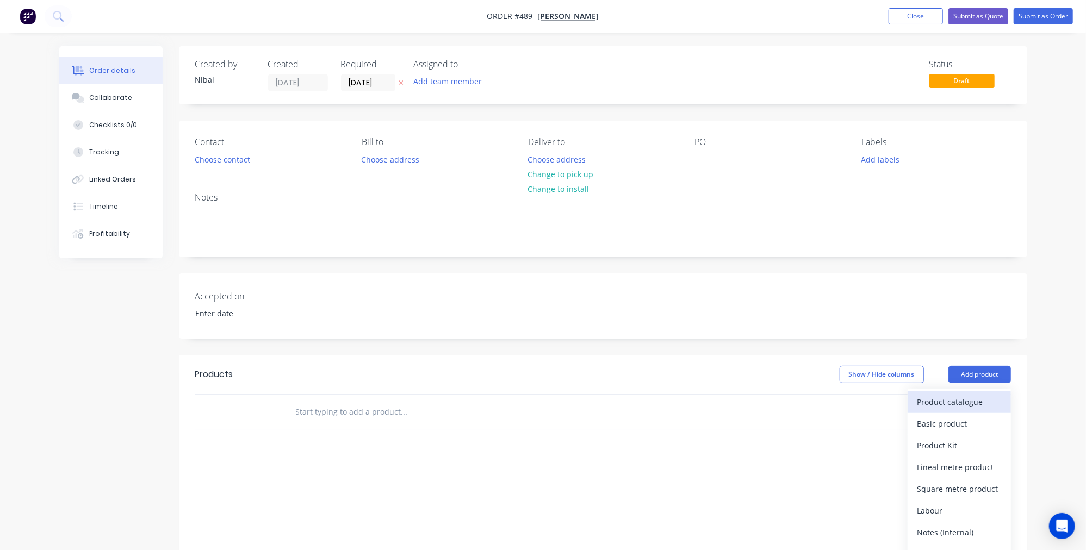
click at [944, 398] on div "Product catalogue" at bounding box center [959, 402] width 84 height 16
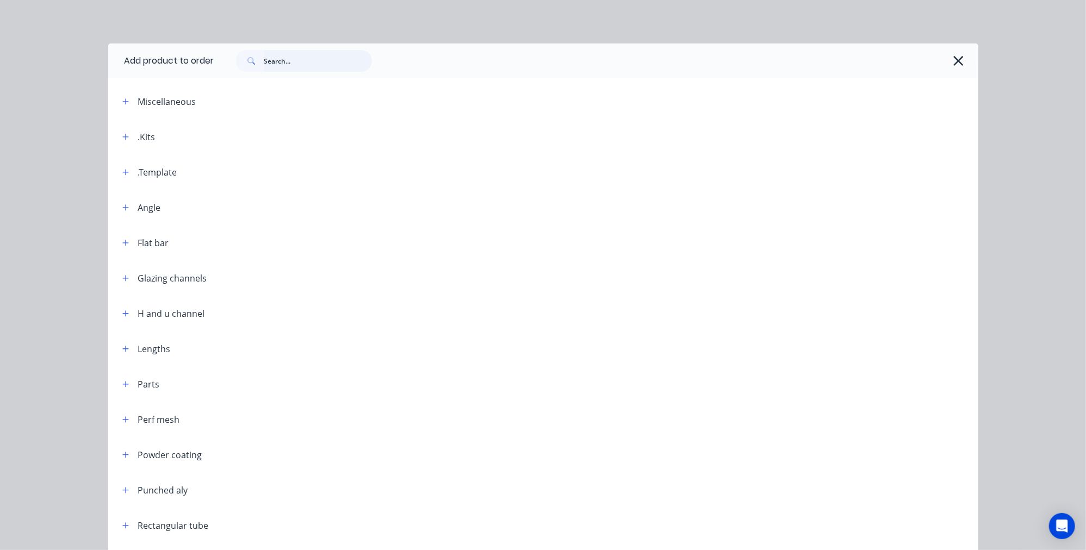
click at [286, 62] on input "text" at bounding box center [318, 61] width 108 height 22
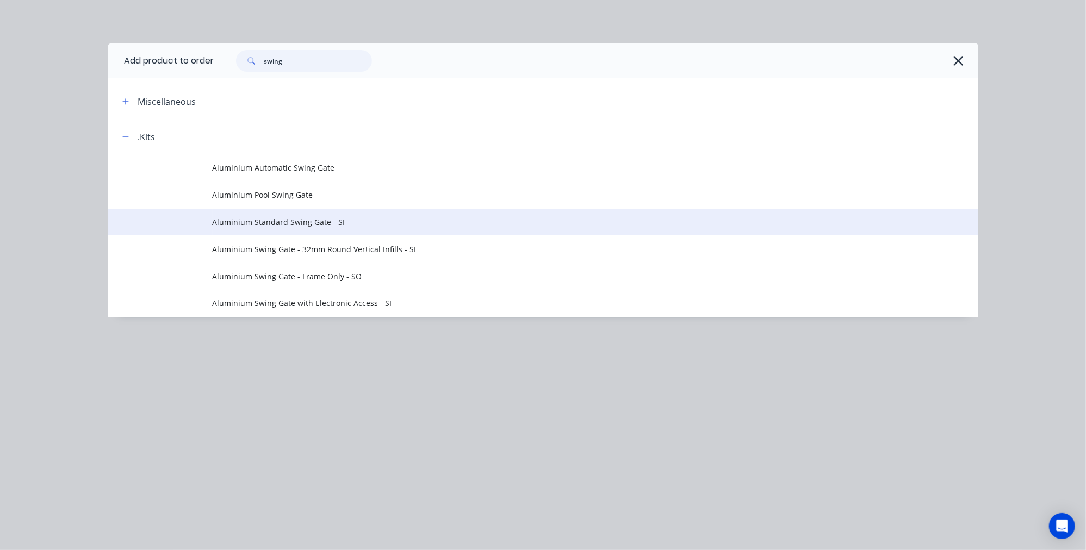
type input "swing"
click at [357, 226] on td "Aluminium Standard Swing Gate - SI" at bounding box center [596, 222] width 766 height 27
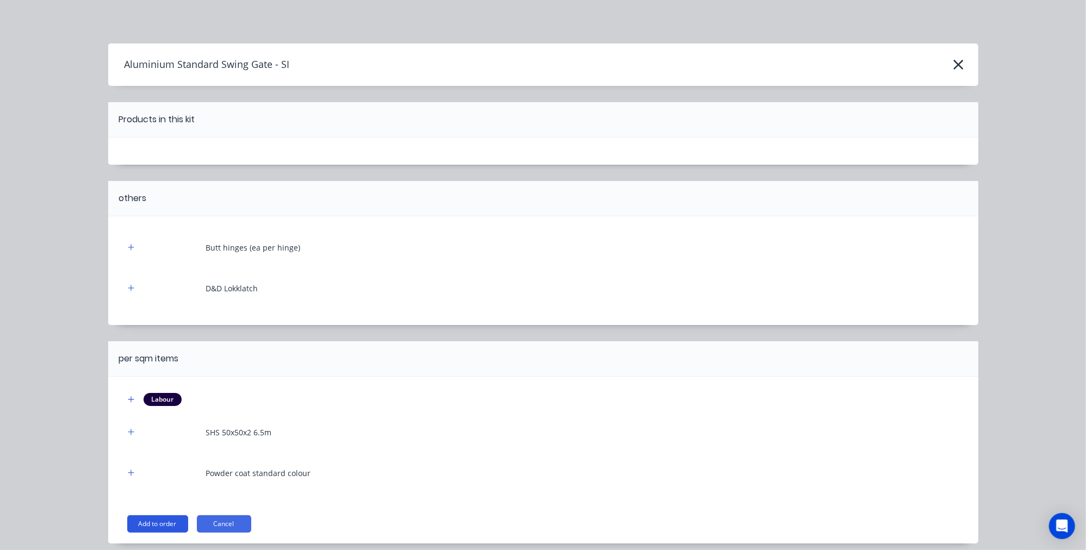
click at [163, 527] on button "Add to order" at bounding box center [157, 523] width 61 height 17
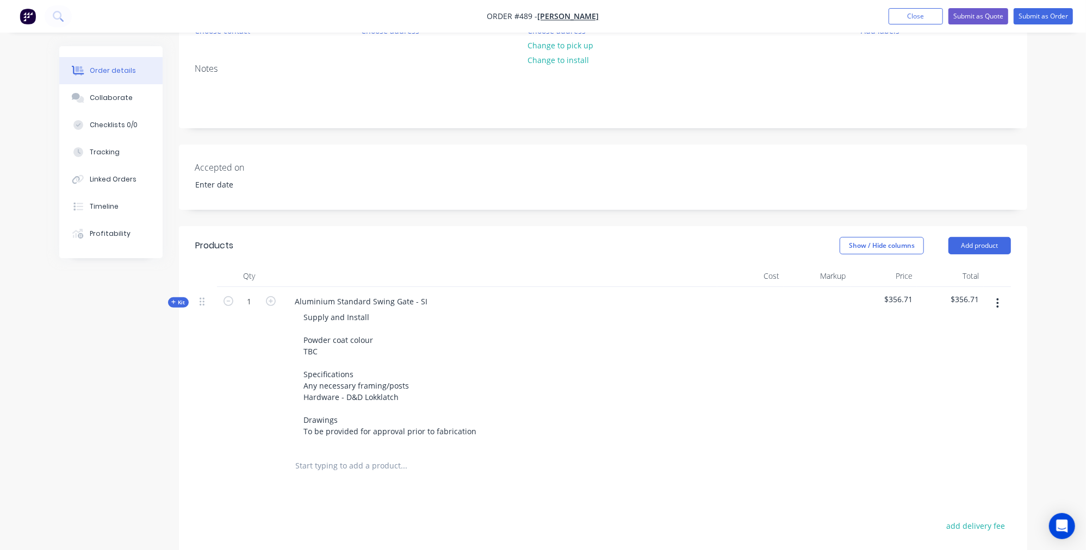
scroll to position [167, 0]
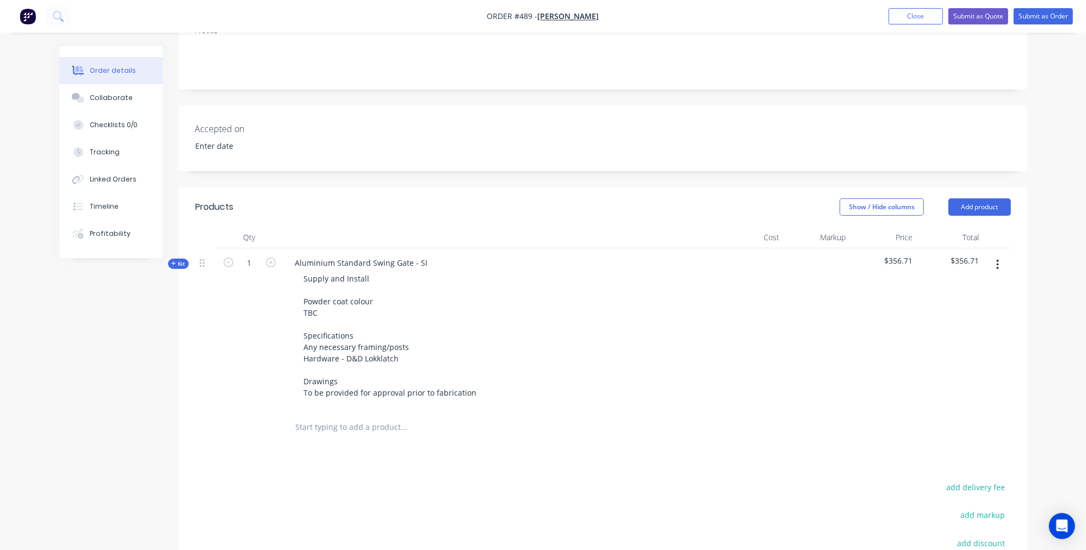
click at [175, 262] on icon "button" at bounding box center [173, 263] width 5 height 5
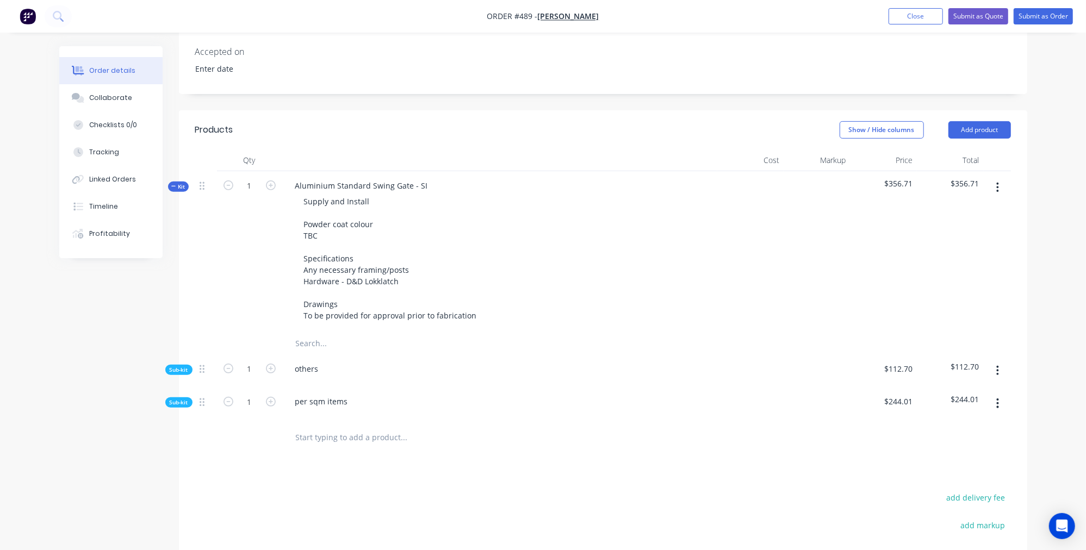
click at [177, 184] on span "Kit" at bounding box center [178, 187] width 14 height 8
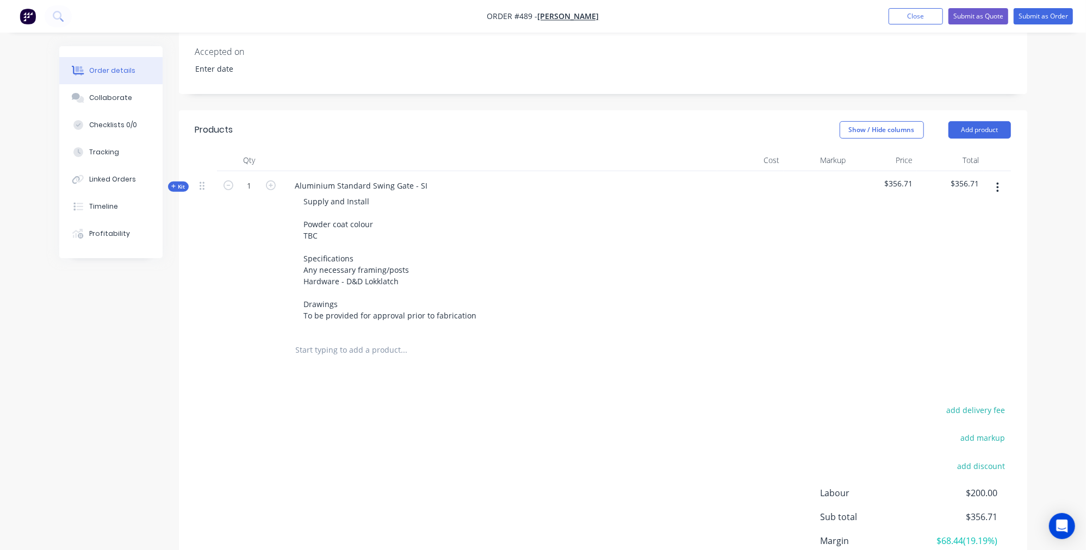
click at [980, 139] on header "Products Show / Hide columns Add product" at bounding box center [603, 129] width 848 height 39
click at [980, 134] on button "Add product" at bounding box center [979, 129] width 63 height 17
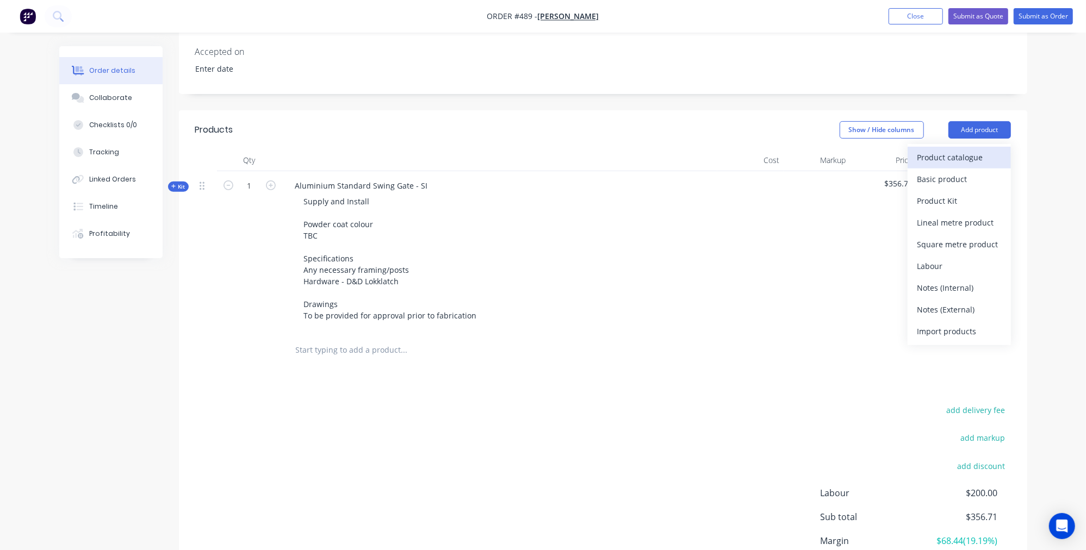
click at [947, 159] on div "Product catalogue" at bounding box center [959, 158] width 84 height 16
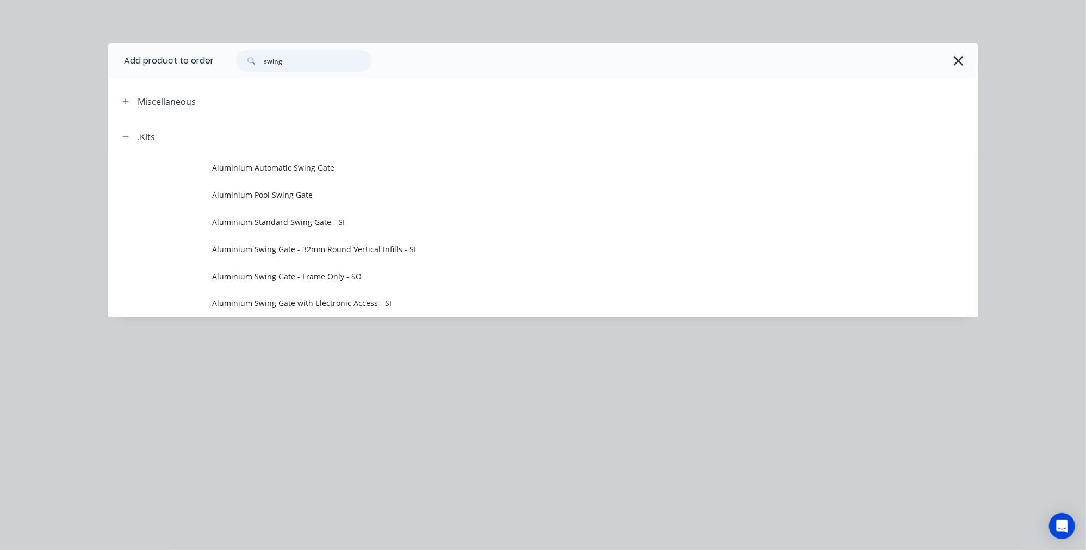
drag, startPoint x: 318, startPoint y: 67, endPoint x: 136, endPoint y: 51, distance: 182.8
click at [136, 51] on header "Add product to order swing" at bounding box center [543, 60] width 870 height 35
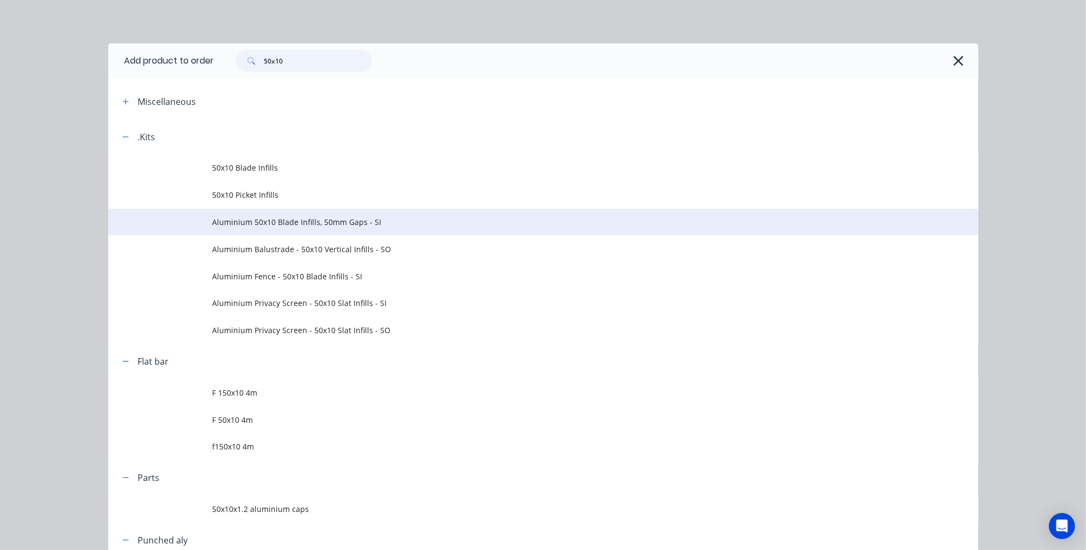
type input "50x10"
click at [357, 225] on span "Aluminium 50x10 Blade Infills, 50mm Gaps - SI" at bounding box center [519, 221] width 612 height 11
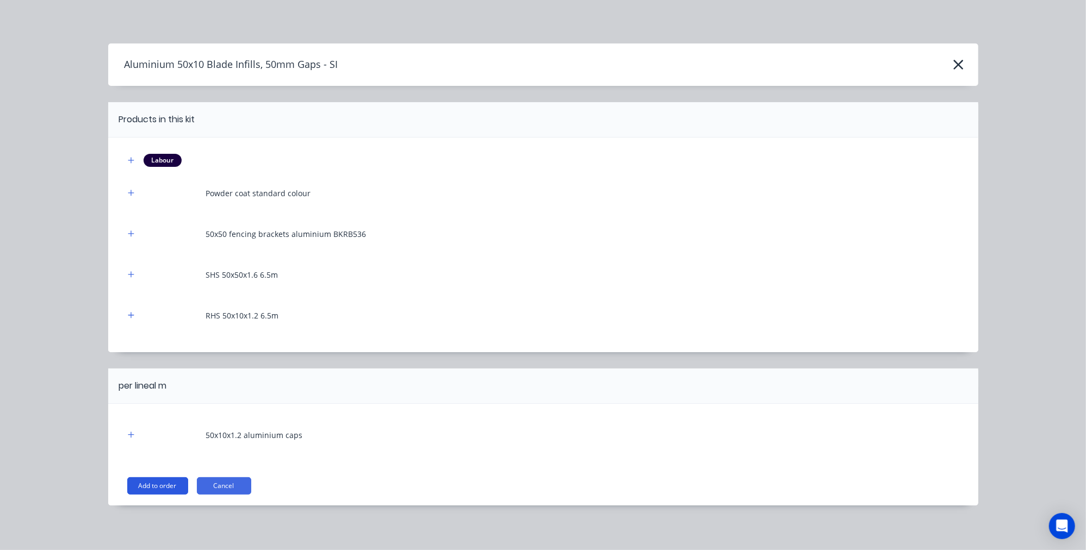
click at [171, 483] on button "Add to order" at bounding box center [157, 485] width 61 height 17
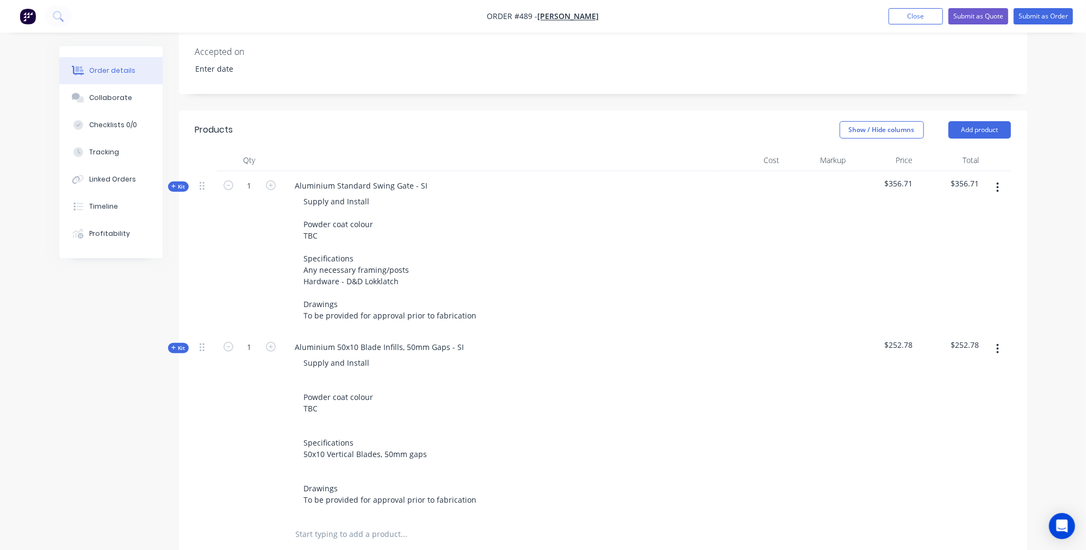
click at [177, 344] on span "Kit" at bounding box center [178, 348] width 14 height 8
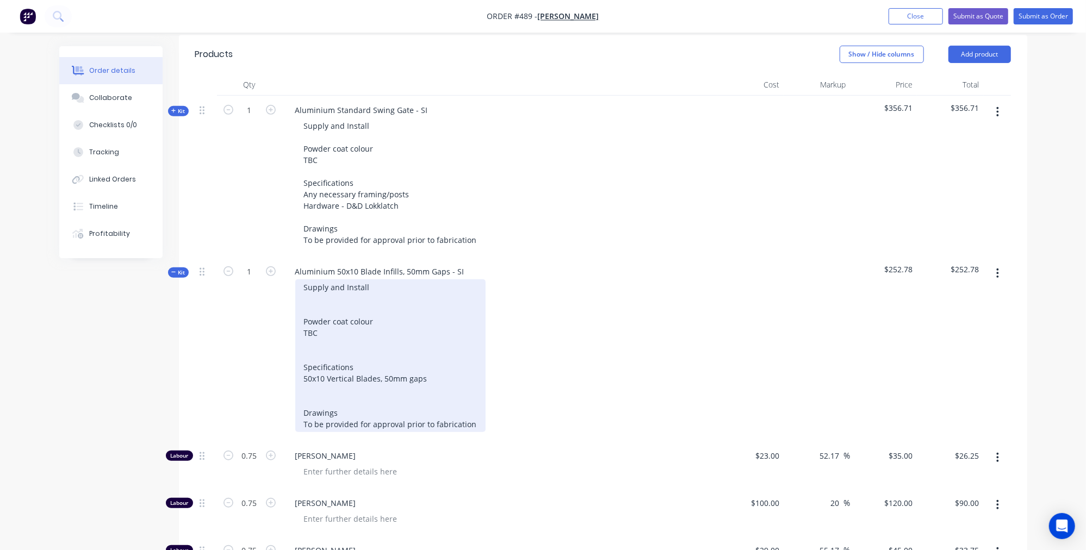
scroll to position [322, 0]
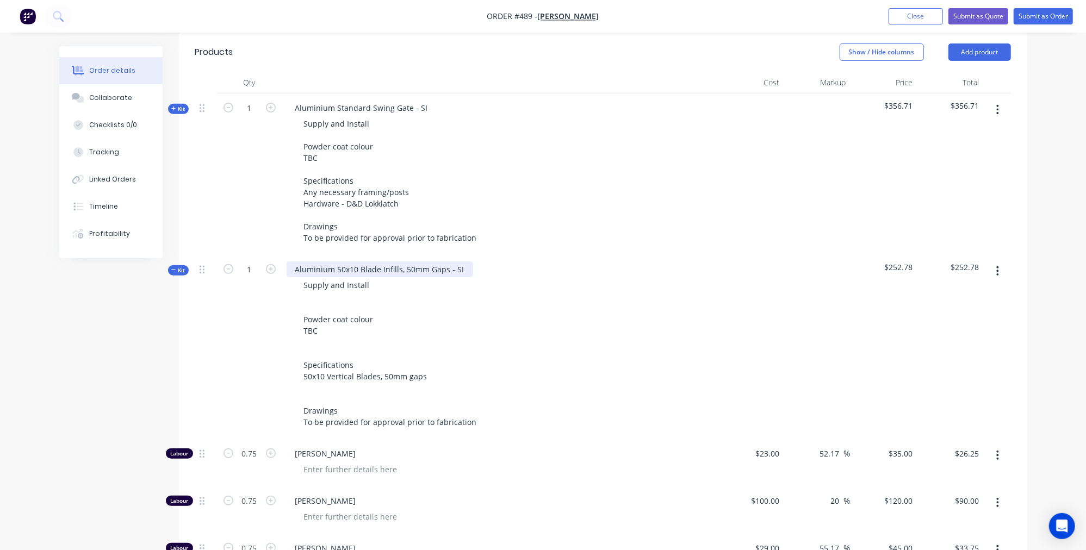
click at [413, 262] on div "Aluminium 50x10 Blade Infills, 50mm Gaps - SI" at bounding box center [380, 270] width 186 height 16
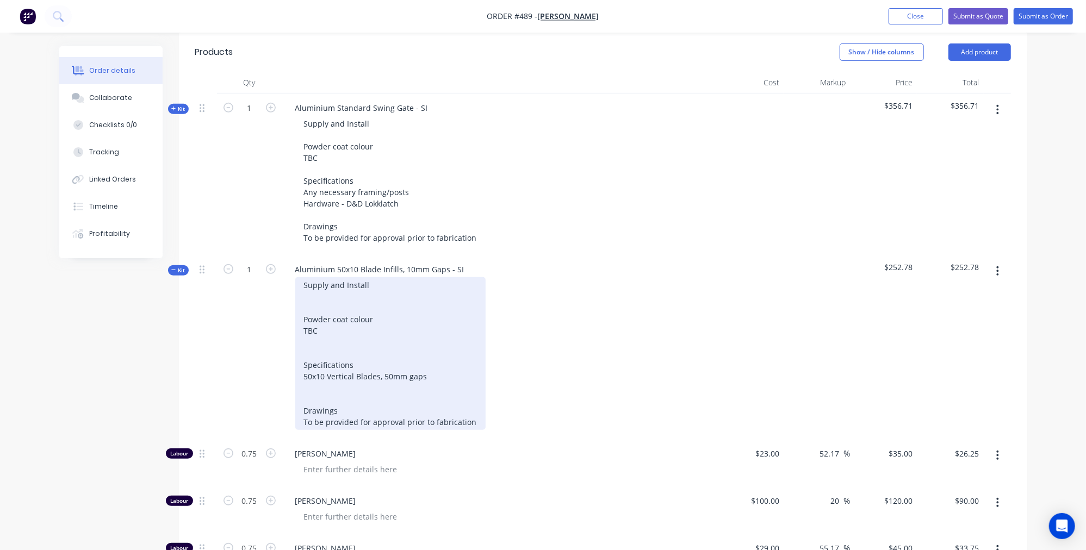
click at [386, 365] on div "Supply and Install Powder coat colour TBC Specifications 50x10 Vertical Blades,…" at bounding box center [390, 353] width 190 height 153
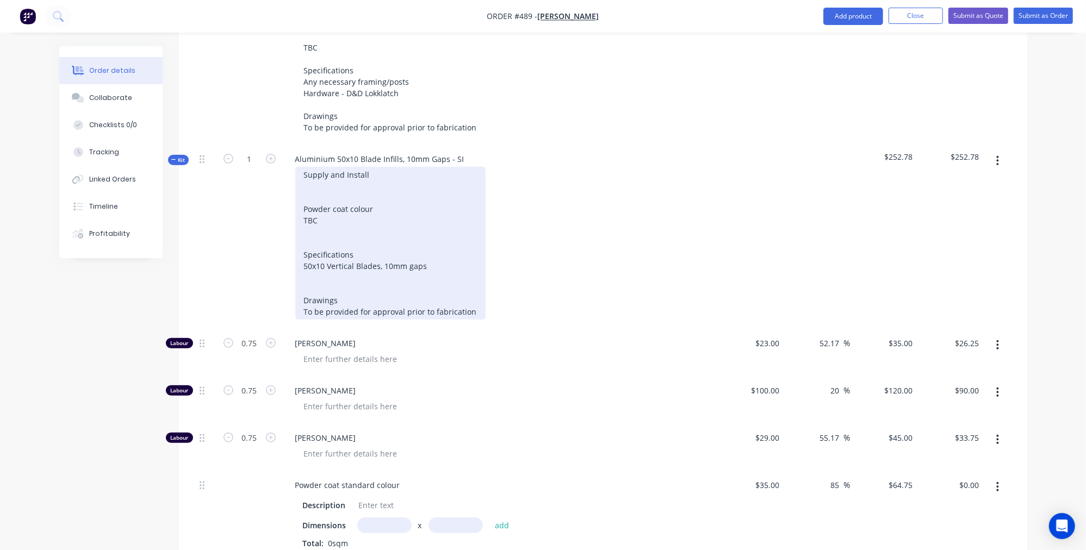
scroll to position [305, 0]
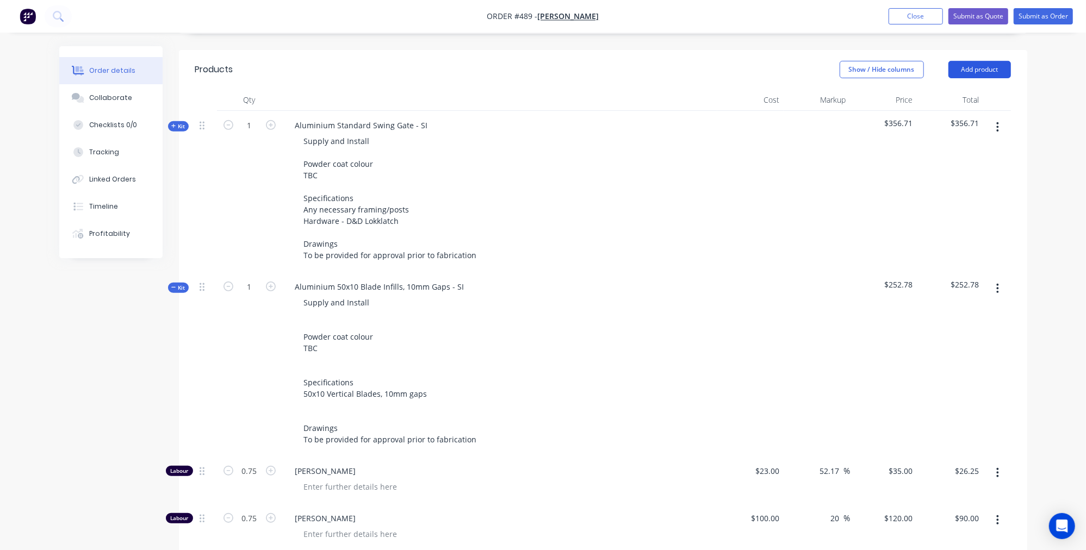
click at [1001, 74] on button "Add product" at bounding box center [979, 69] width 63 height 17
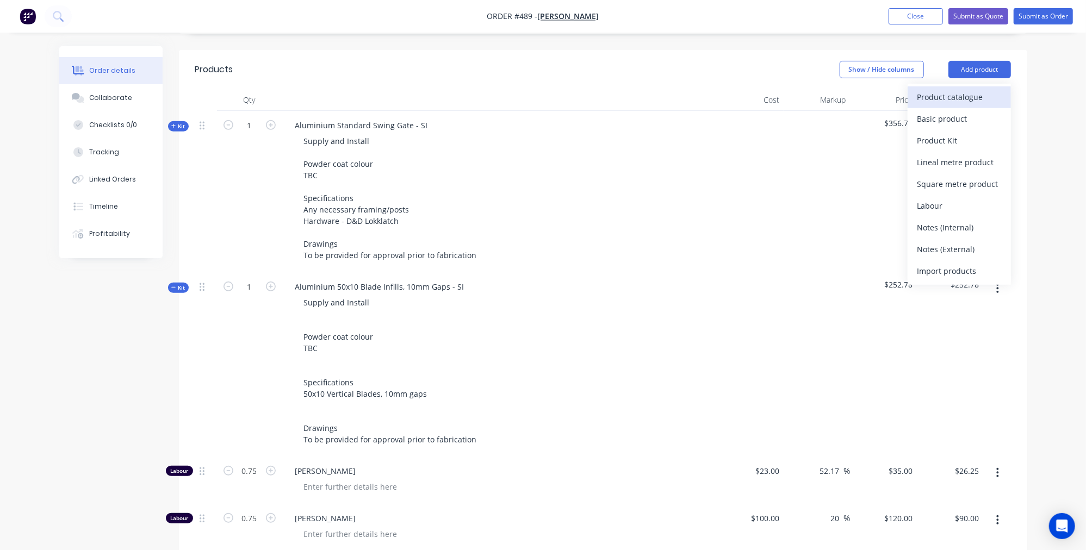
click at [970, 103] on div "Product catalogue" at bounding box center [959, 97] width 84 height 16
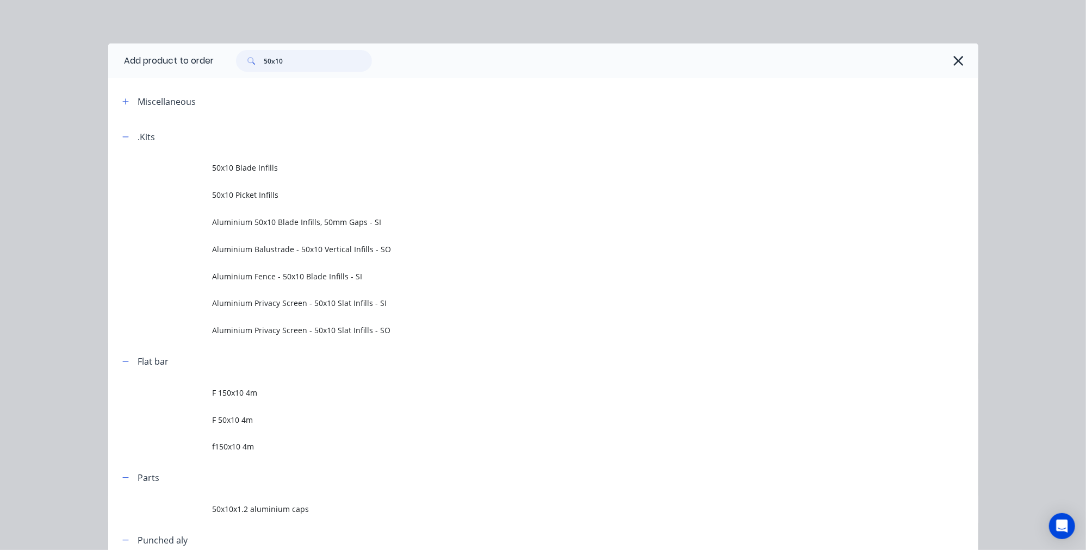
drag, startPoint x: 287, startPoint y: 58, endPoint x: 144, endPoint y: 41, distance: 144.0
click at [151, 40] on div "Add product to order 50x10 Miscellaneous .Kits 50x10 Blade Infills 50x10 Picket…" at bounding box center [543, 275] width 1086 height 550
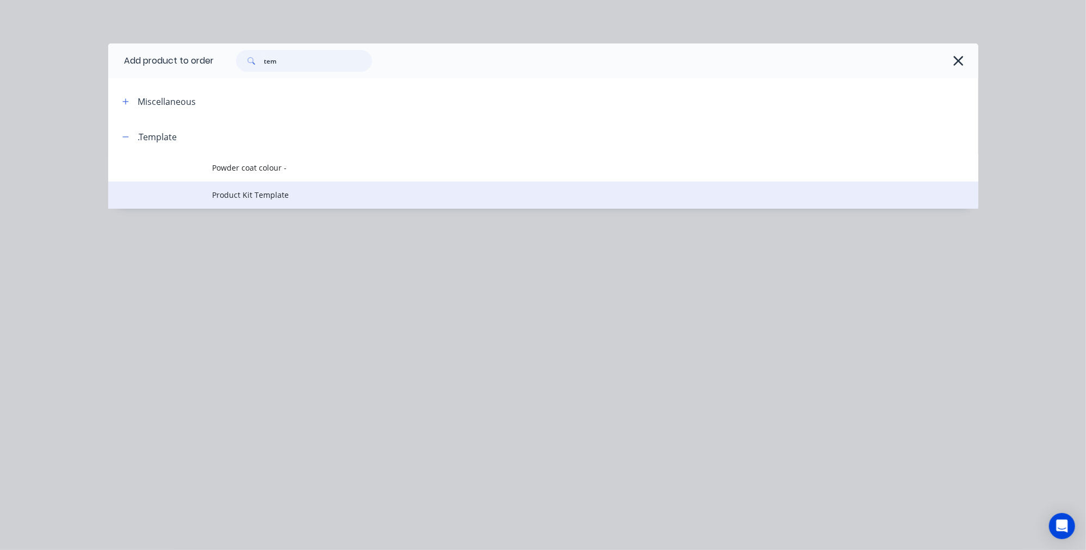
type input "tem"
click at [239, 194] on span "Product Kit Template" at bounding box center [519, 194] width 612 height 11
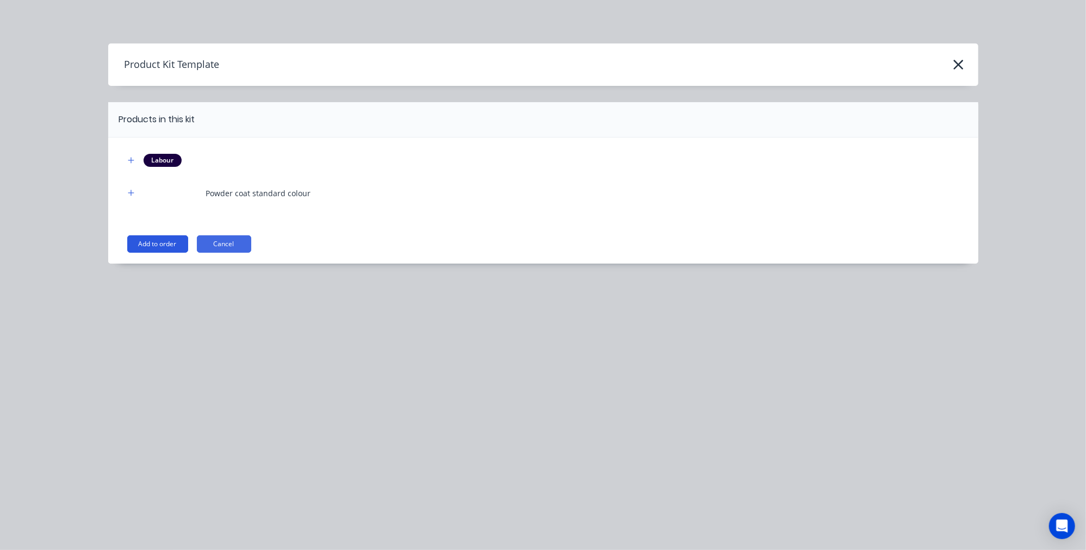
click at [165, 240] on button "Add to order" at bounding box center [157, 243] width 61 height 17
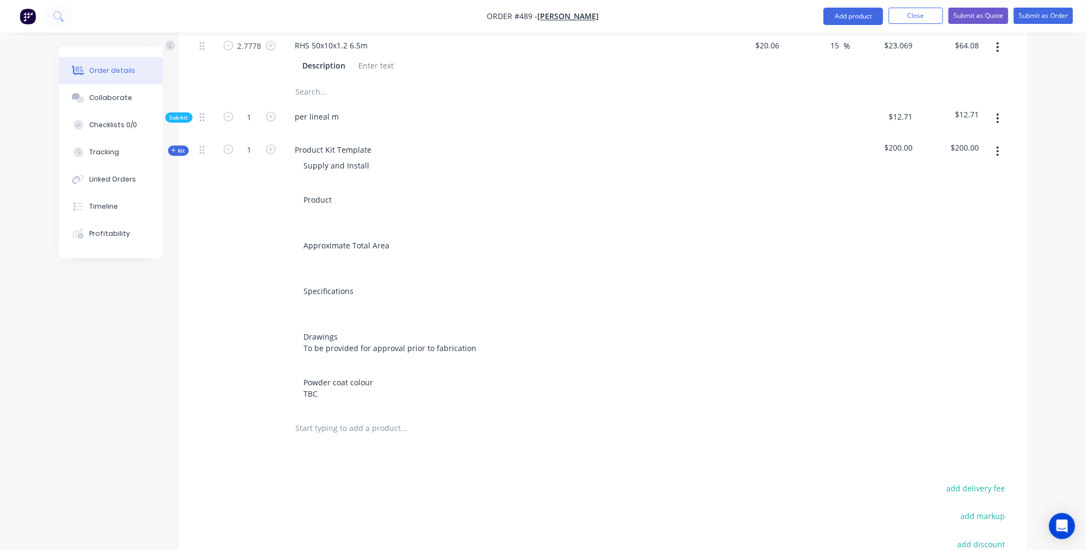
scroll to position [1062, 0]
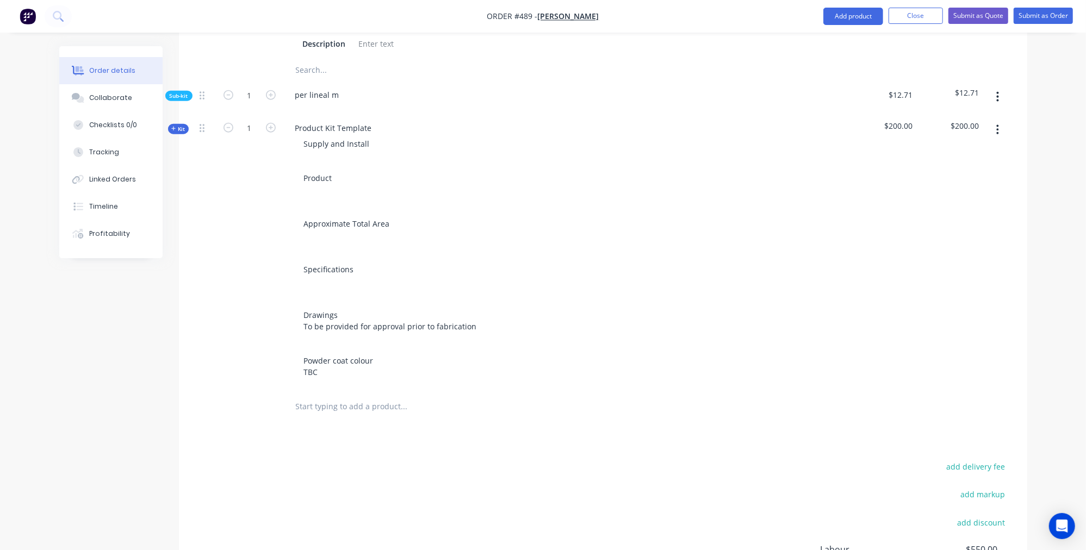
click at [177, 125] on span "Kit" at bounding box center [178, 129] width 14 height 8
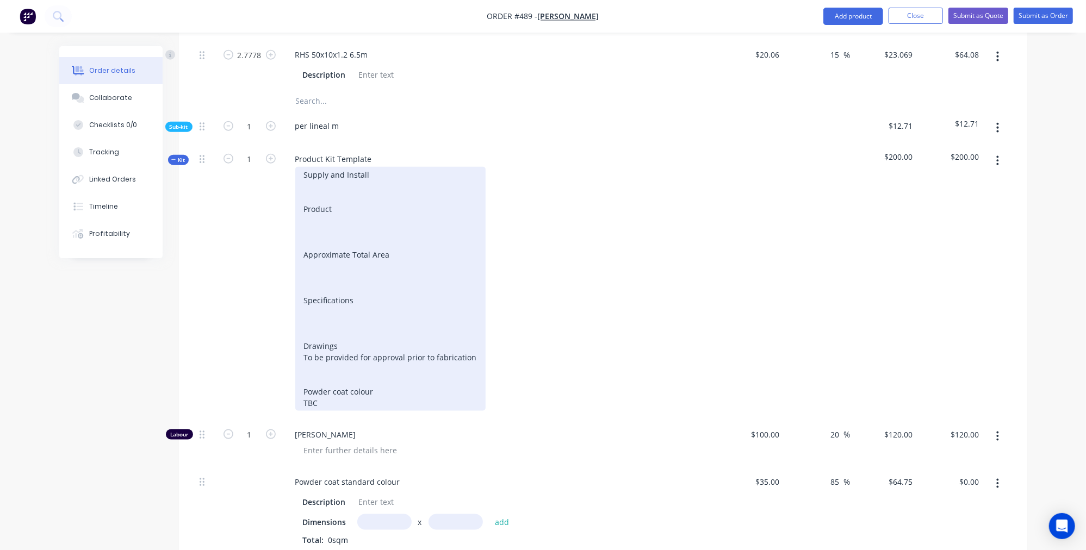
scroll to position [988, 0]
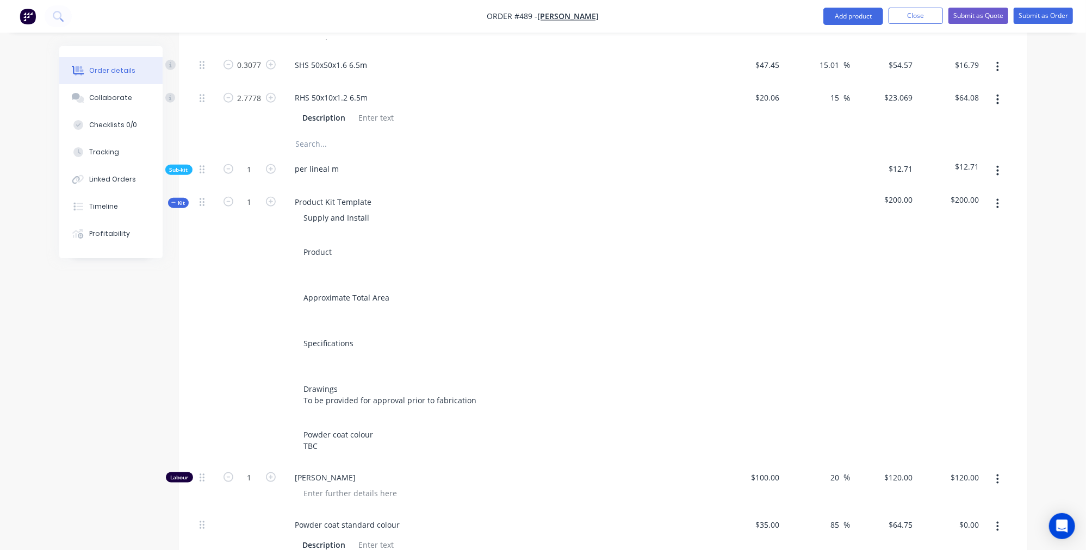
click at [172, 200] on icon "button" at bounding box center [173, 202] width 5 height 5
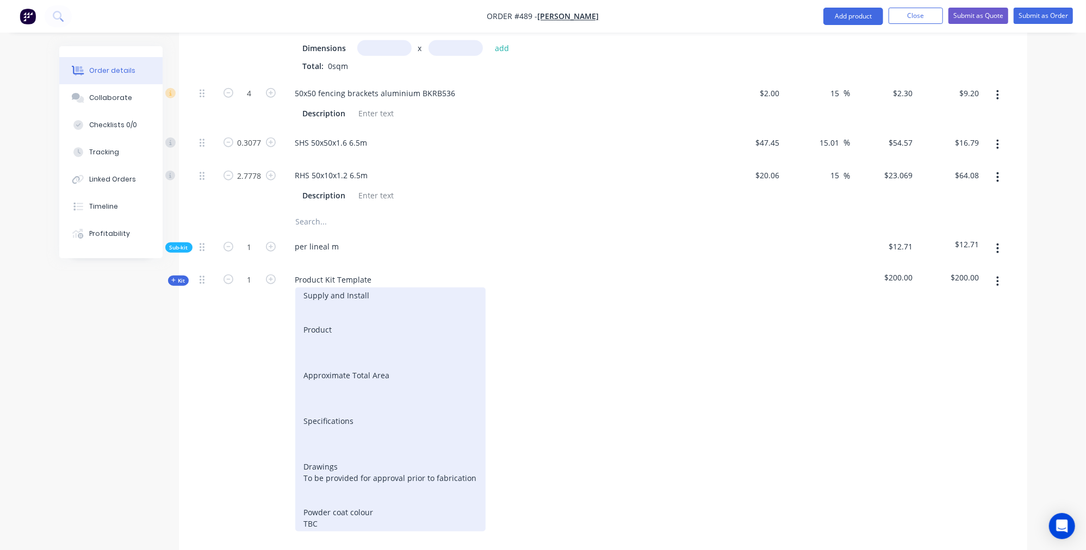
scroll to position [833, 0]
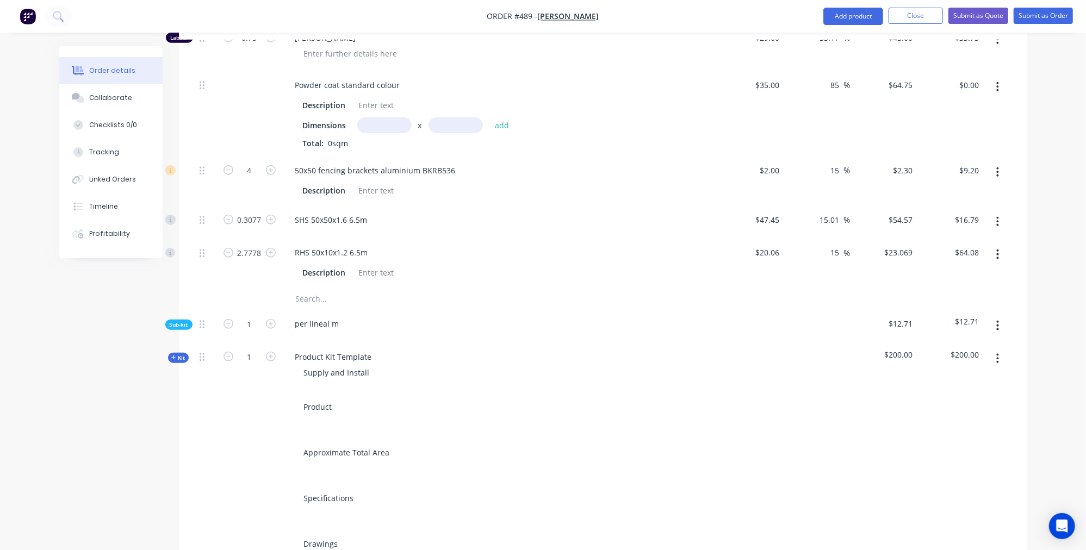
click at [999, 349] on button "button" at bounding box center [998, 359] width 26 height 20
click at [955, 445] on div "Delete" at bounding box center [959, 453] width 84 height 16
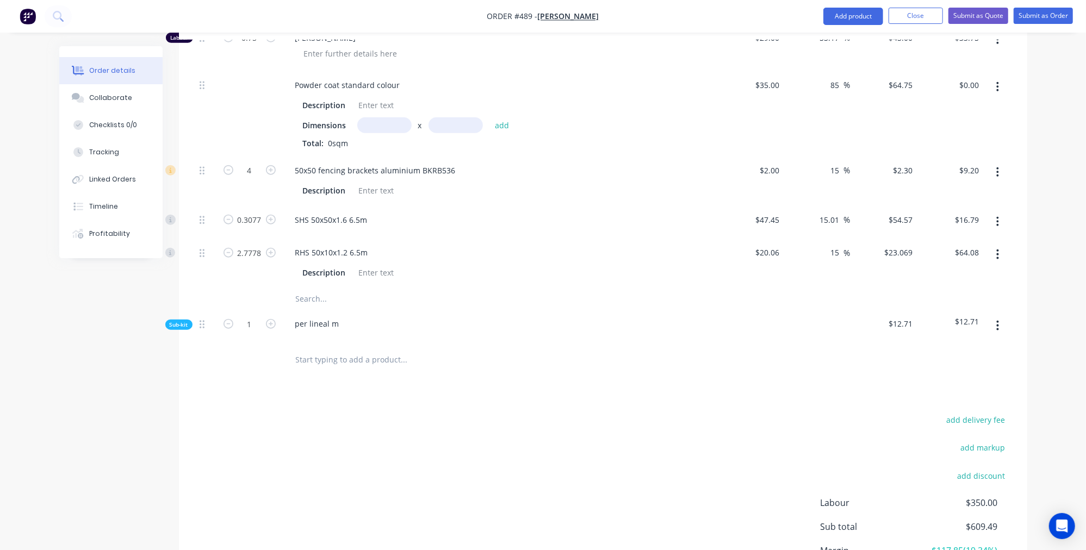
scroll to position [755, 0]
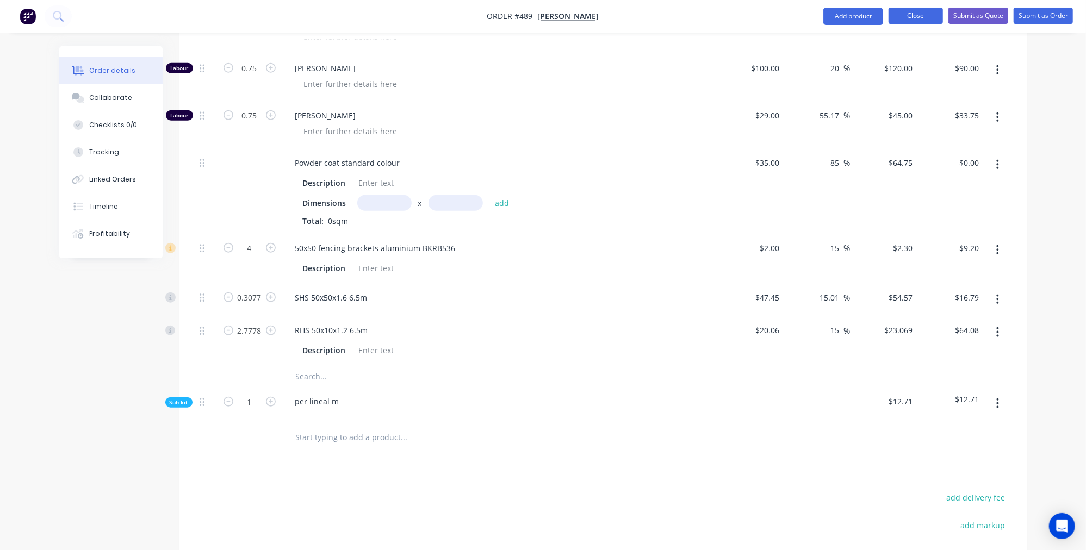
click at [912, 15] on button "Close" at bounding box center [915, 16] width 54 height 16
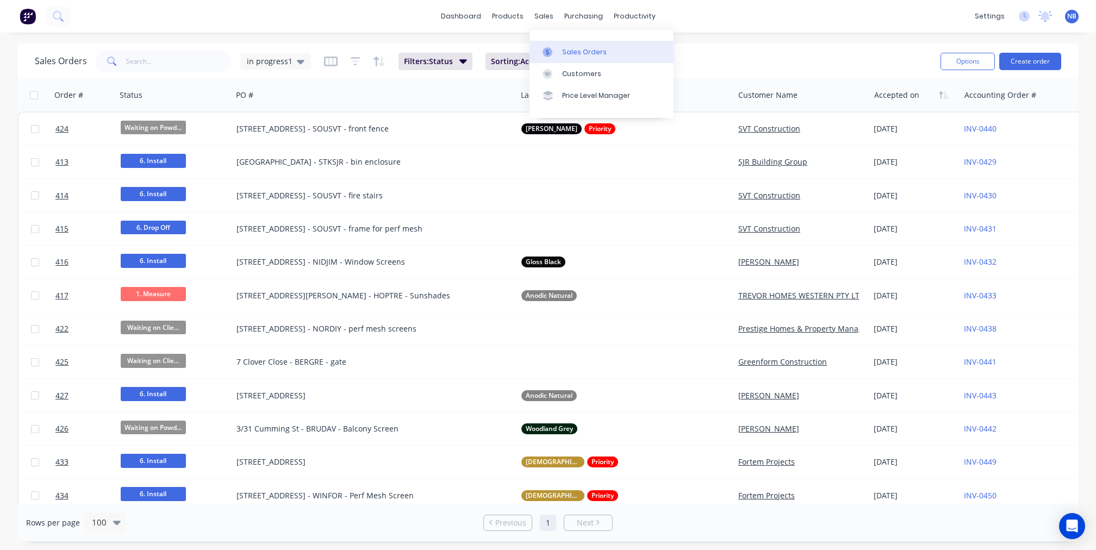
click at [557, 55] on div at bounding box center [551, 52] width 16 height 10
click at [285, 64] on span "in progress1" at bounding box center [270, 60] width 46 height 11
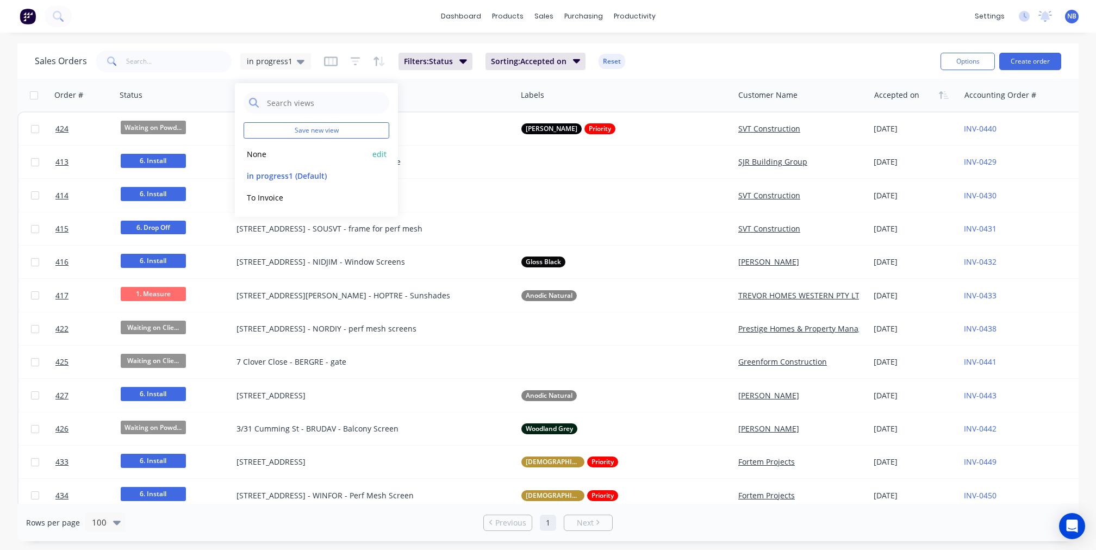
click at [270, 154] on button "None" at bounding box center [306, 154] width 124 height 13
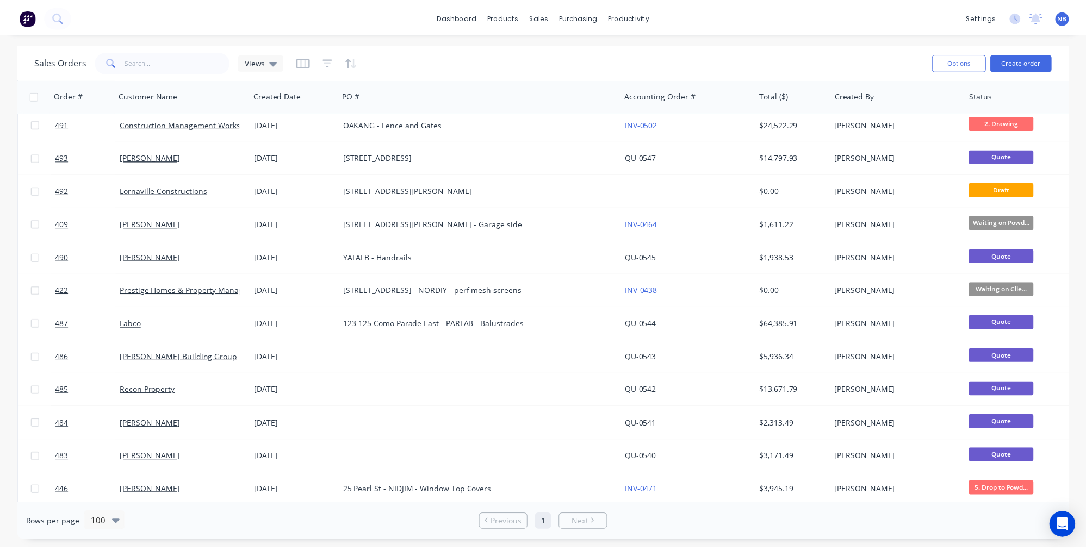
scroll to position [149, 0]
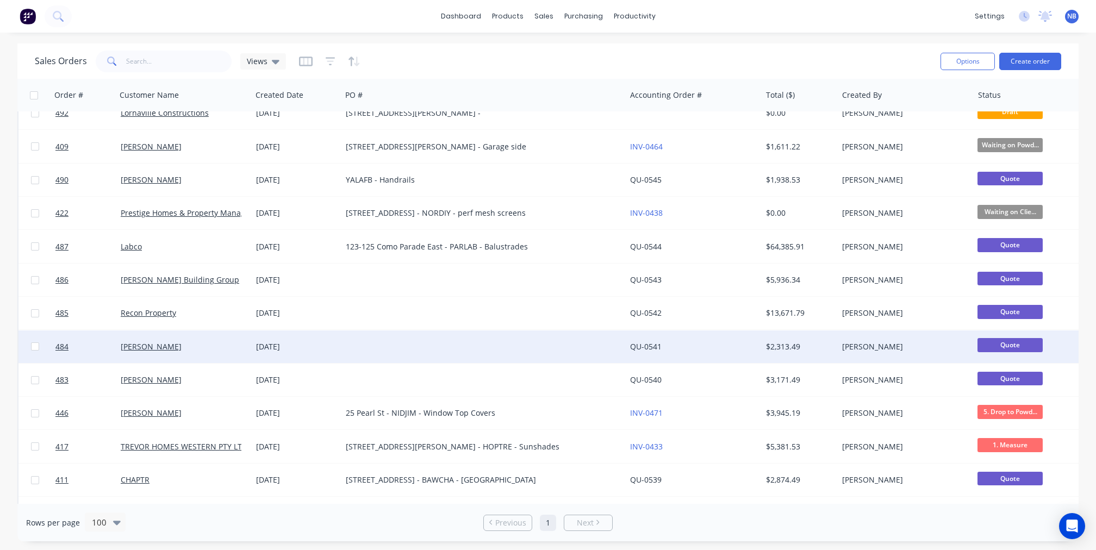
click at [203, 352] on div "[PERSON_NAME]" at bounding box center [184, 347] width 136 height 33
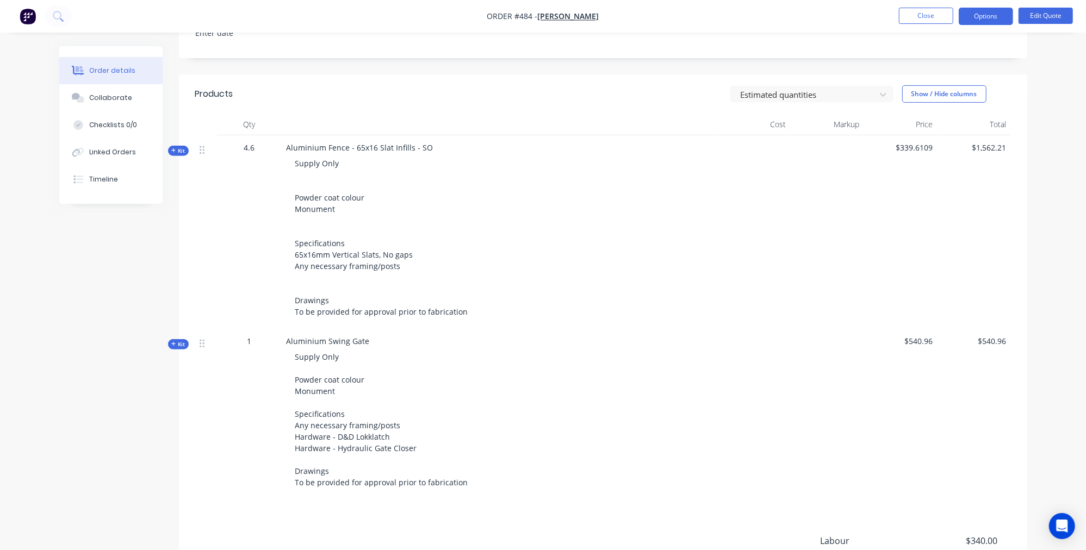
scroll to position [322, 0]
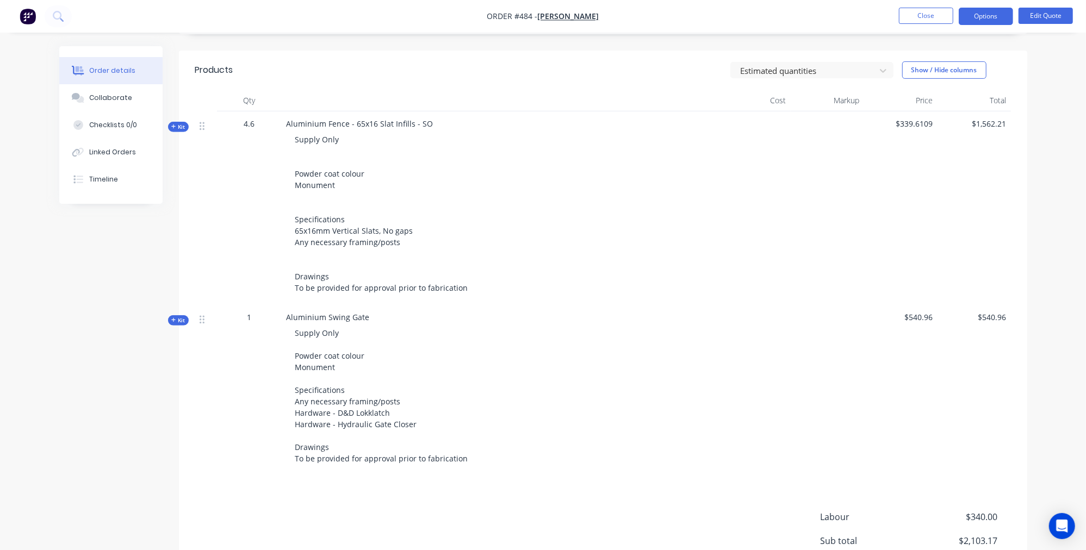
click at [177, 129] on span "Kit" at bounding box center [178, 127] width 14 height 8
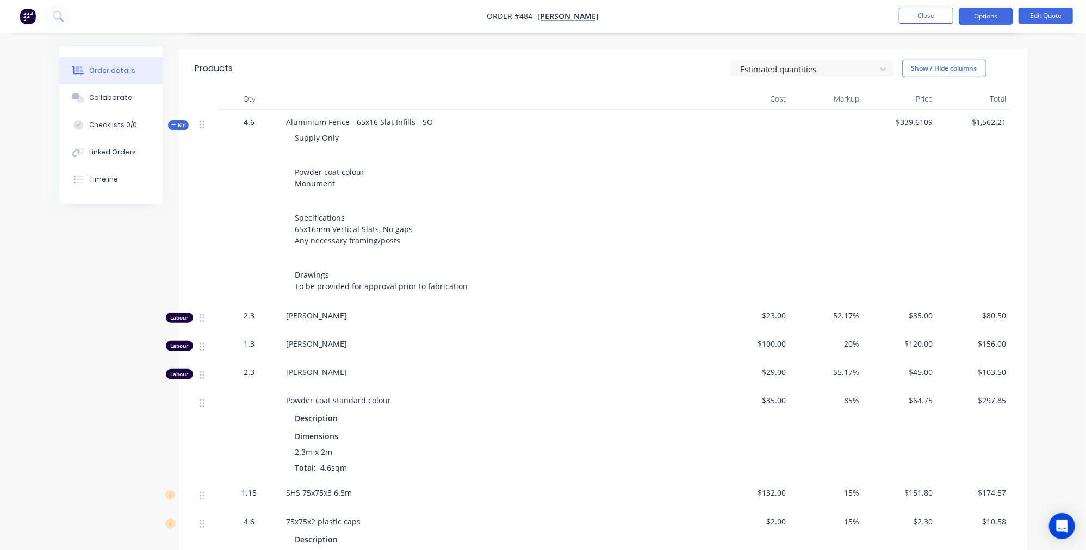
scroll to position [585, 0]
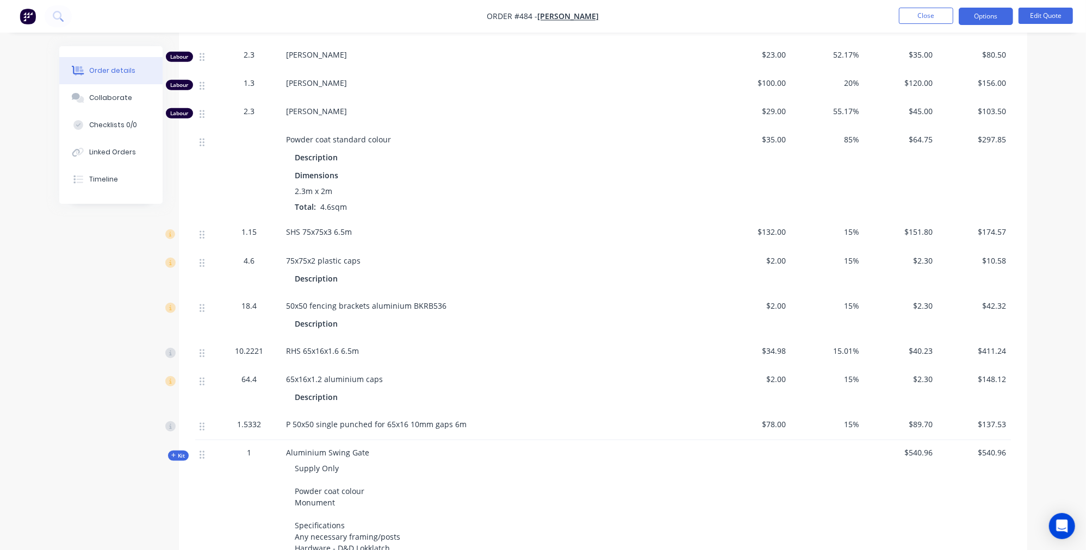
click at [173, 458] on icon "button" at bounding box center [173, 455] width 5 height 5
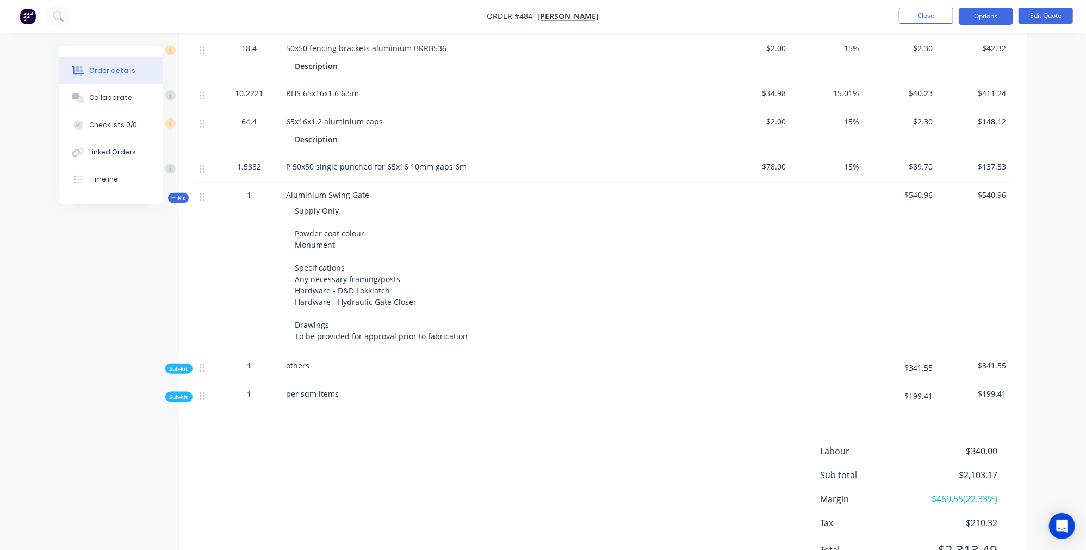
scroll to position [901, 0]
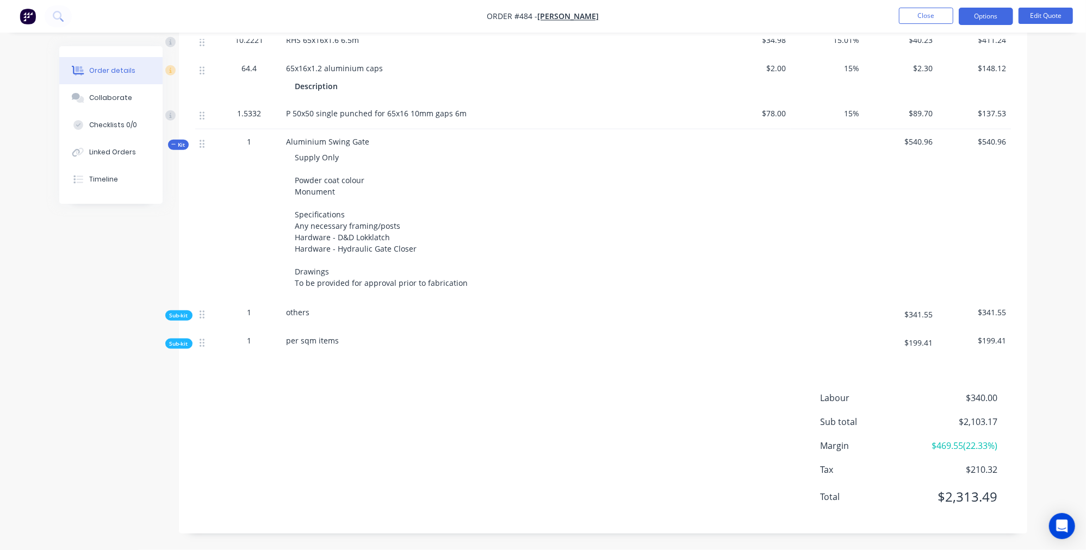
click at [185, 345] on span "Sub-kit" at bounding box center [179, 344] width 18 height 8
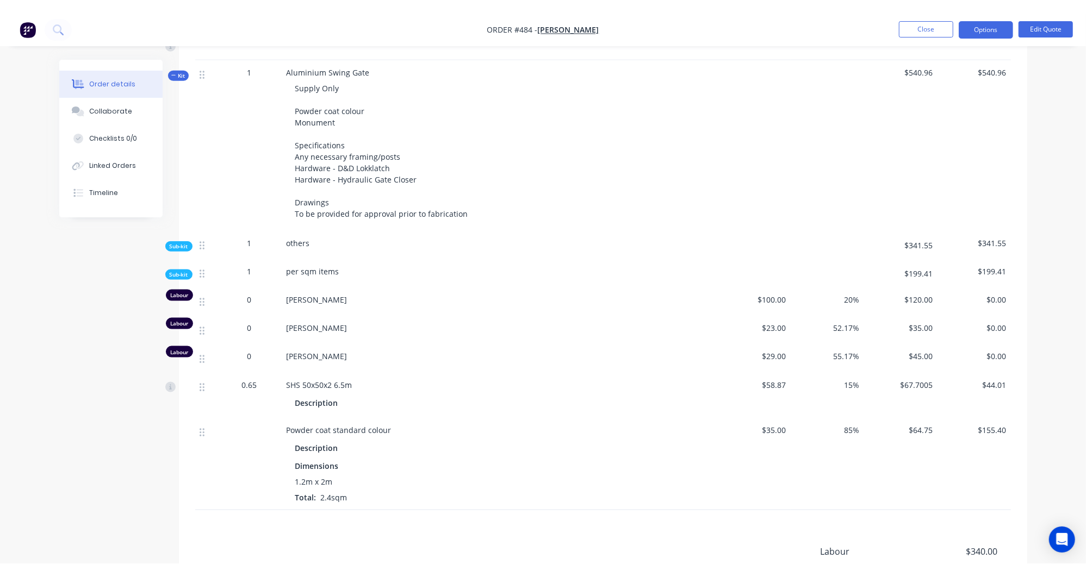
scroll to position [1056, 0]
